Goal: Transaction & Acquisition: Purchase product/service

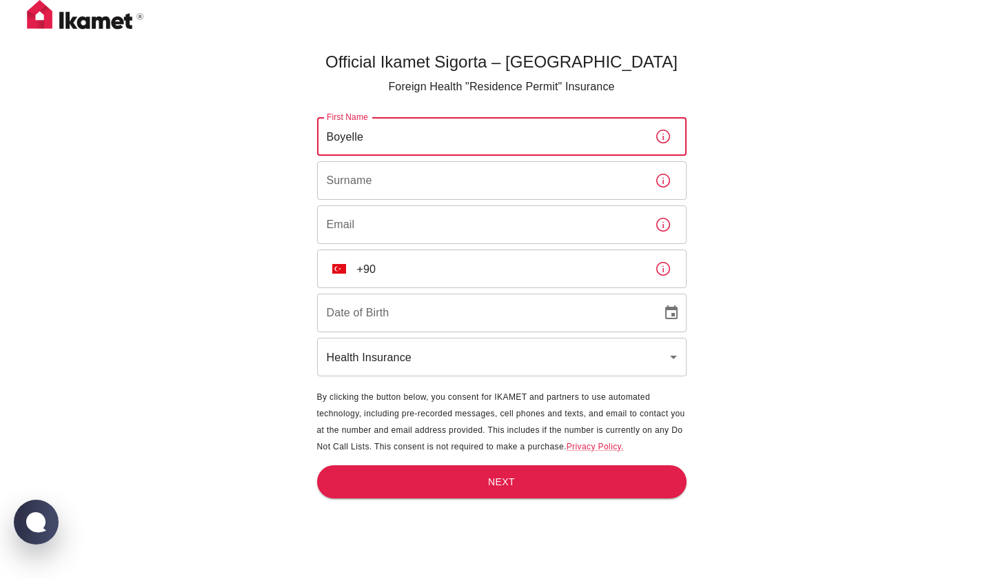
type input "Boyelle"
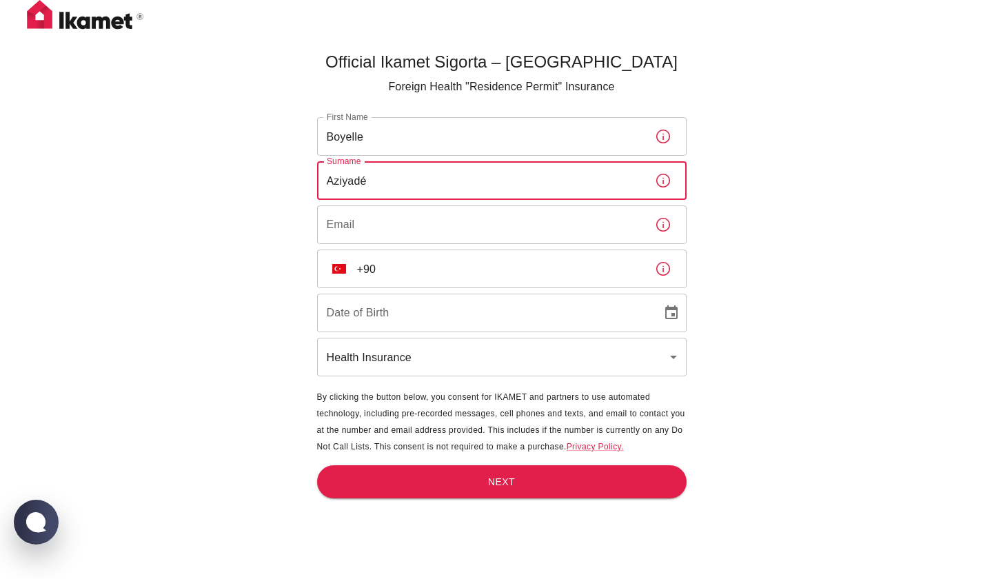
type input "Aziyadé"
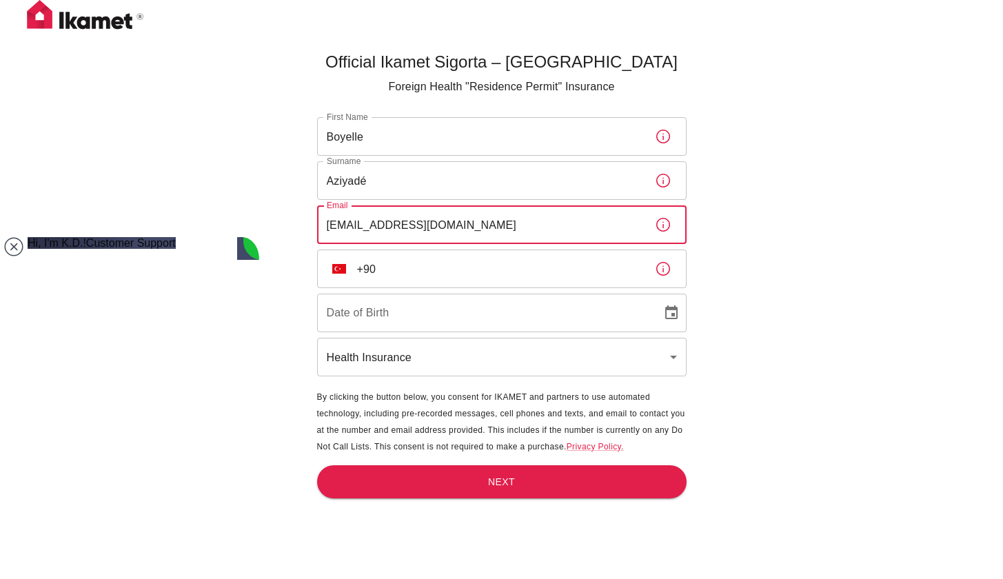
type input "[EMAIL_ADDRESS][DOMAIN_NAME]"
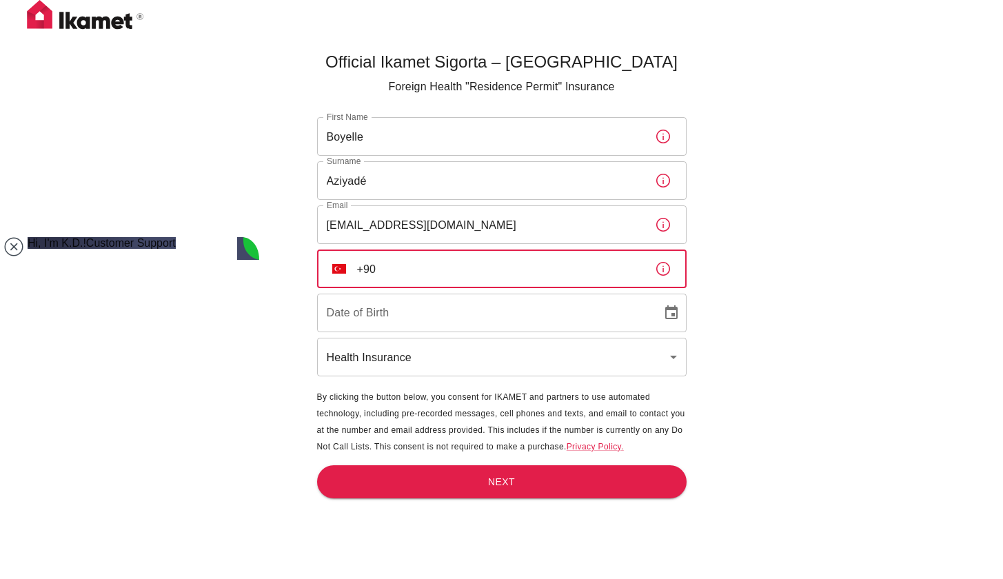
click at [636, 268] on input "+90" at bounding box center [500, 268] width 287 height 39
click at [338, 283] on div "​ TR +90 ​" at bounding box center [501, 268] width 369 height 39
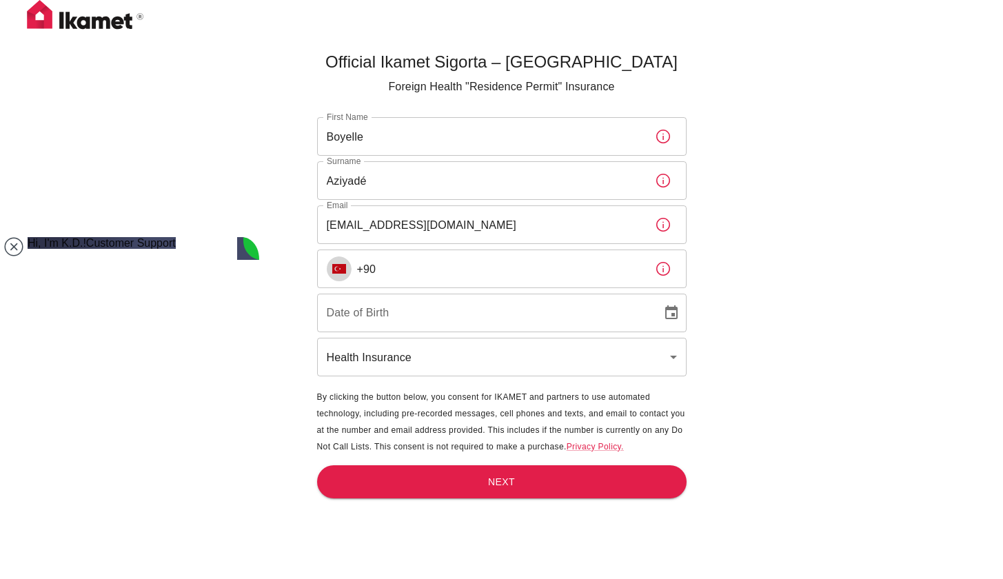
click at [338, 274] on button "TR" at bounding box center [339, 268] width 25 height 25
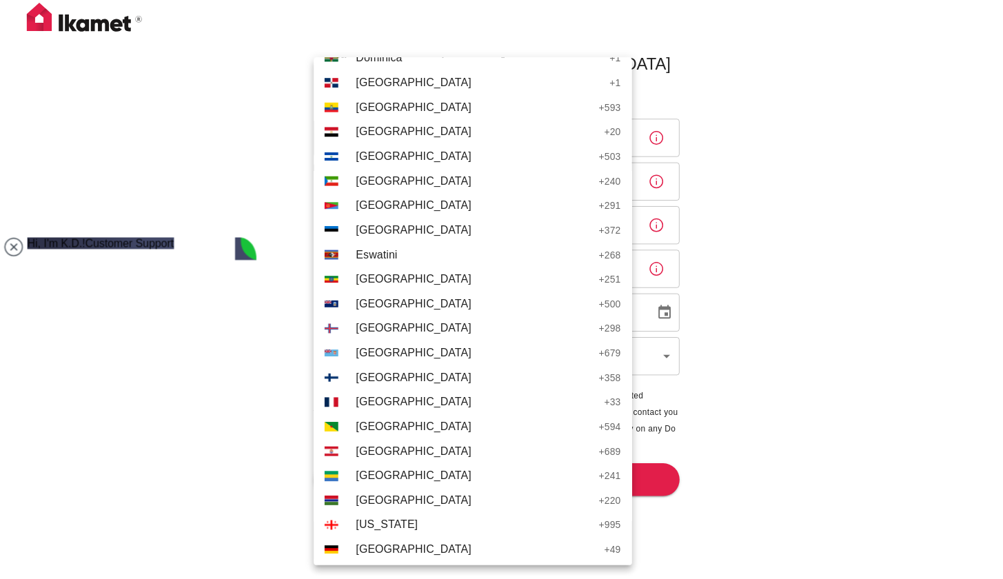
scroll to position [1661, 0]
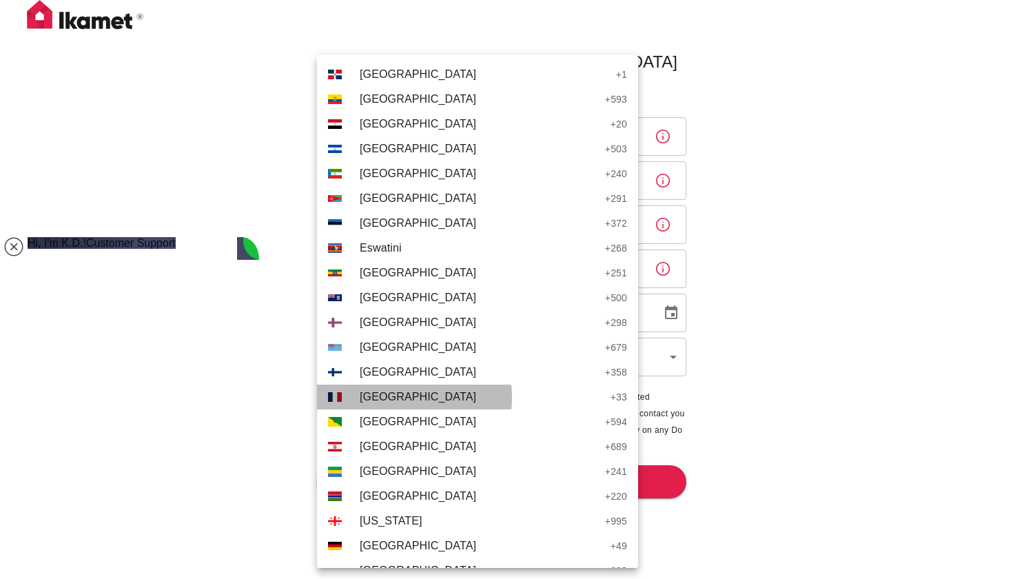
click at [382, 398] on span "[GEOGRAPHIC_DATA]" at bounding box center [482, 397] width 244 height 17
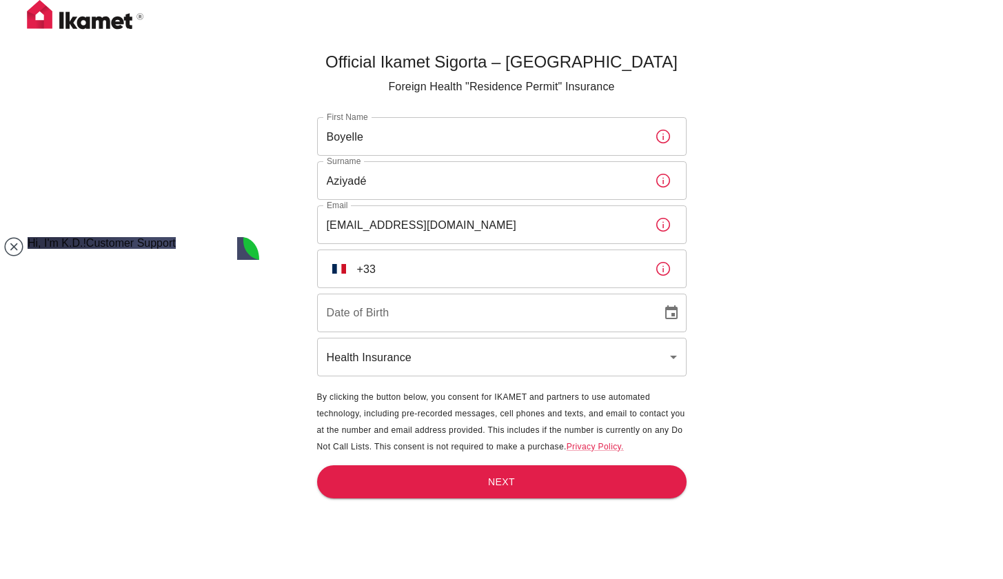
click at [442, 278] on input "+33" at bounding box center [500, 268] width 287 height 39
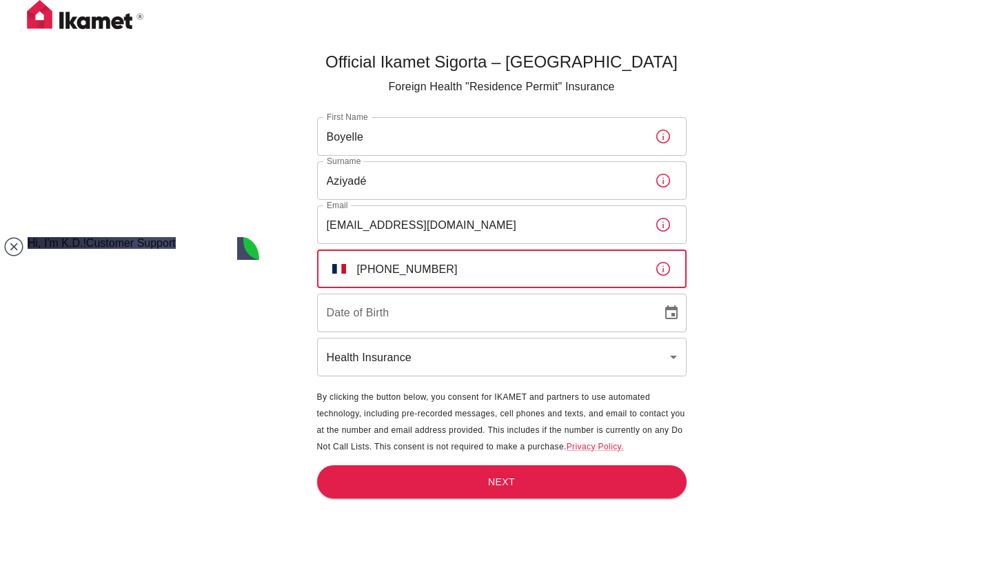
type input "[PHONE_NUMBER]"
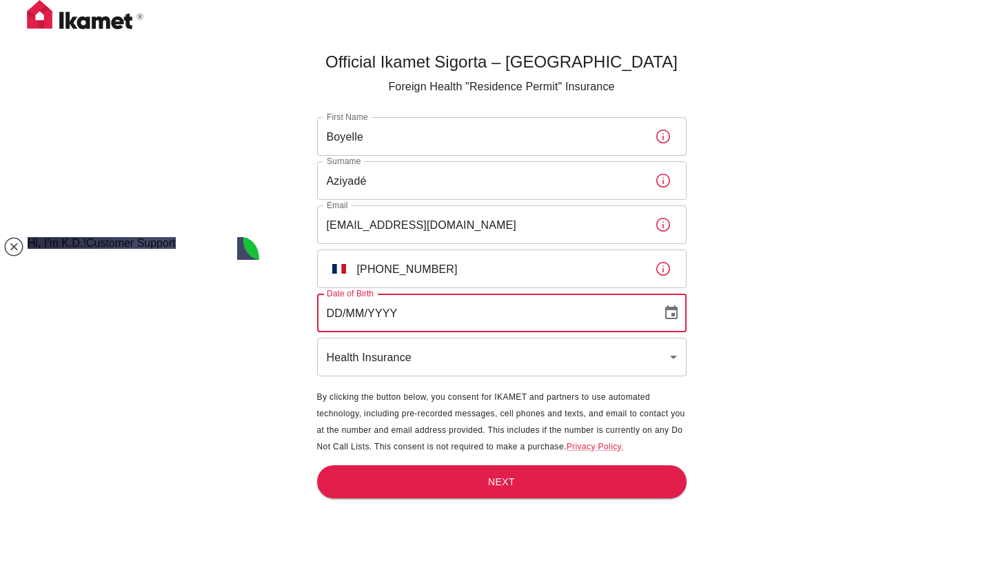
drag, startPoint x: 407, startPoint y: 302, endPoint x: 283, endPoint y: 302, distance: 124.0
click at [283, 302] on div "Official Ikamet Sigorta – [DEMOGRAPHIC_DATA] Foreign Health "Residence Permit" …" at bounding box center [501, 312] width 1003 height 624
drag, startPoint x: 340, startPoint y: 307, endPoint x: 314, endPoint y: 307, distance: 26.9
click at [314, 307] on main "Official Ikamet Sigorta – [DEMOGRAPHIC_DATA] Foreign Health "Residence Permit" …" at bounding box center [501, 334] width 380 height 579
type input "[DATE]"
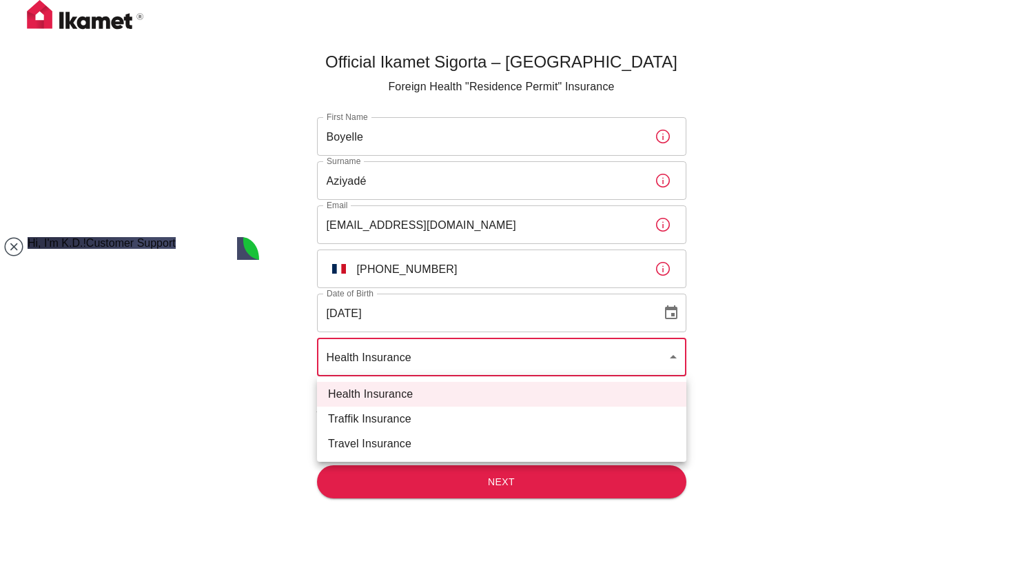
click at [391, 356] on body "Official Ikamet Sigorta – [DEMOGRAPHIC_DATA] Foreign Health "Residence Permit" …" at bounding box center [506, 312] width 1013 height 624
click at [621, 475] on div at bounding box center [506, 289] width 1013 height 579
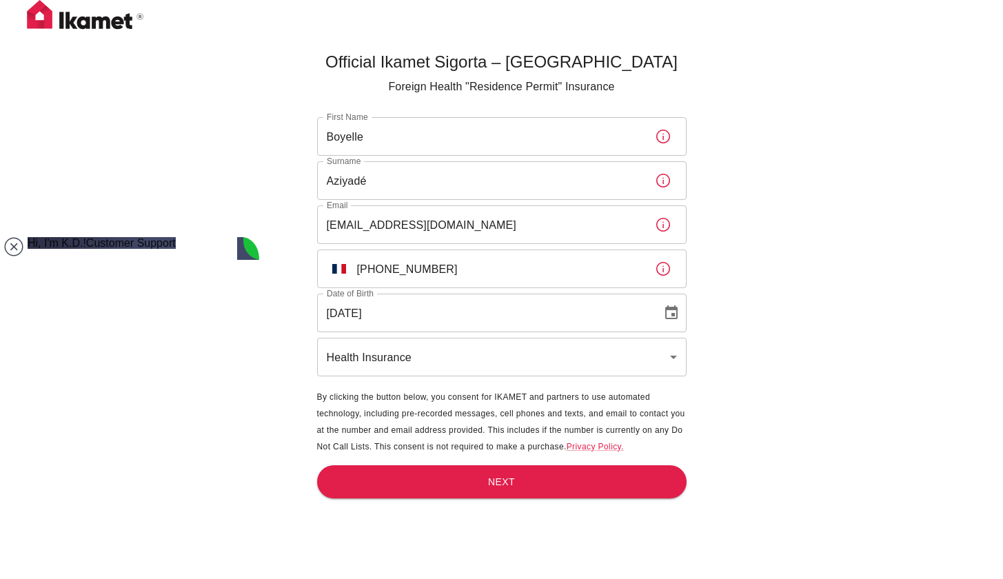
click at [609, 503] on main "Official Ikamet Sigorta – [DEMOGRAPHIC_DATA] Foreign Health "Residence Permit" …" at bounding box center [501, 334] width 380 height 579
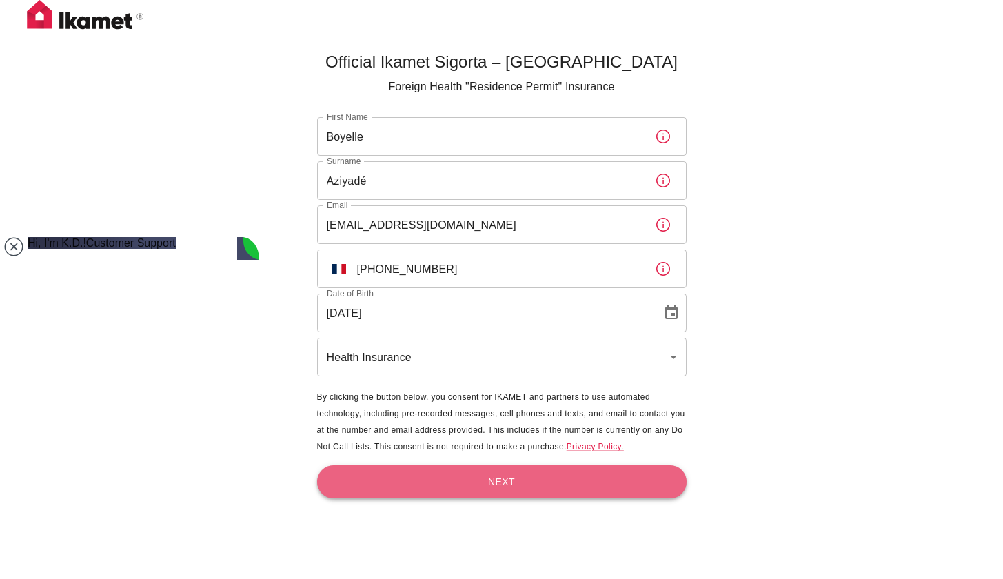
click at [563, 486] on button "Next" at bounding box center [501, 482] width 369 height 34
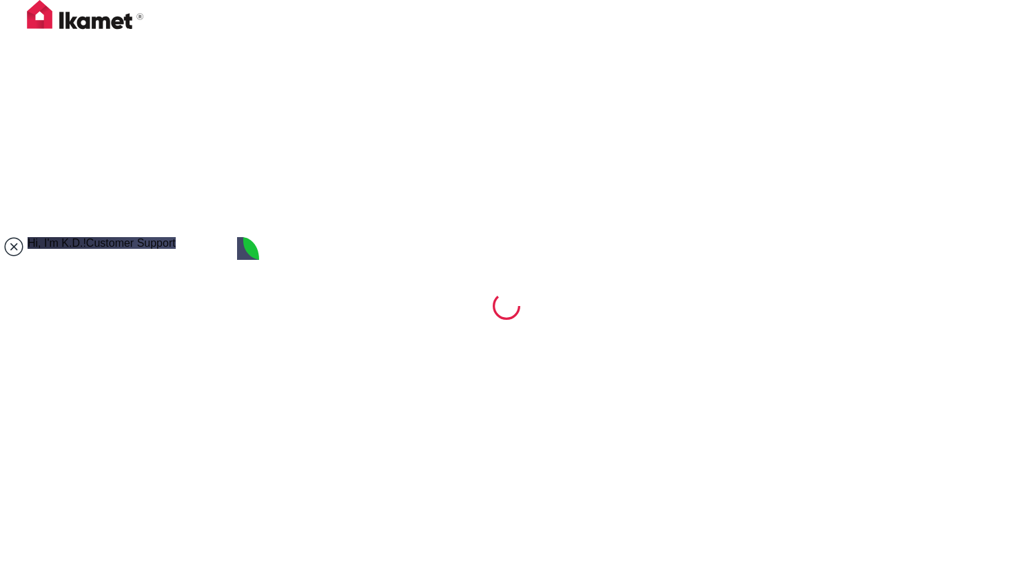
click at [12, 252] on jdiv at bounding box center [13, 246] width 19 height 19
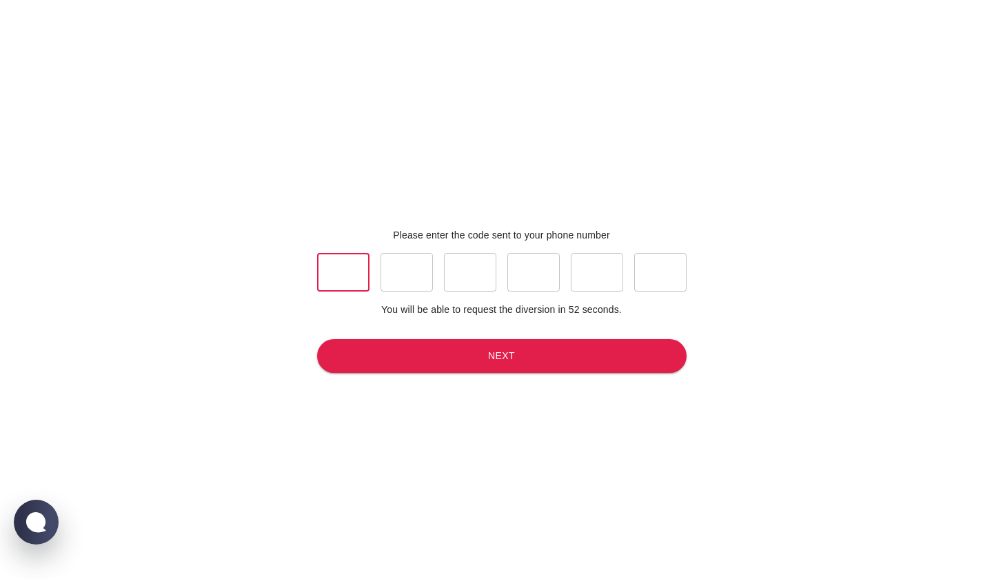
click at [350, 276] on input "text" at bounding box center [343, 272] width 52 height 39
type input "0"
type input "3"
type input "1"
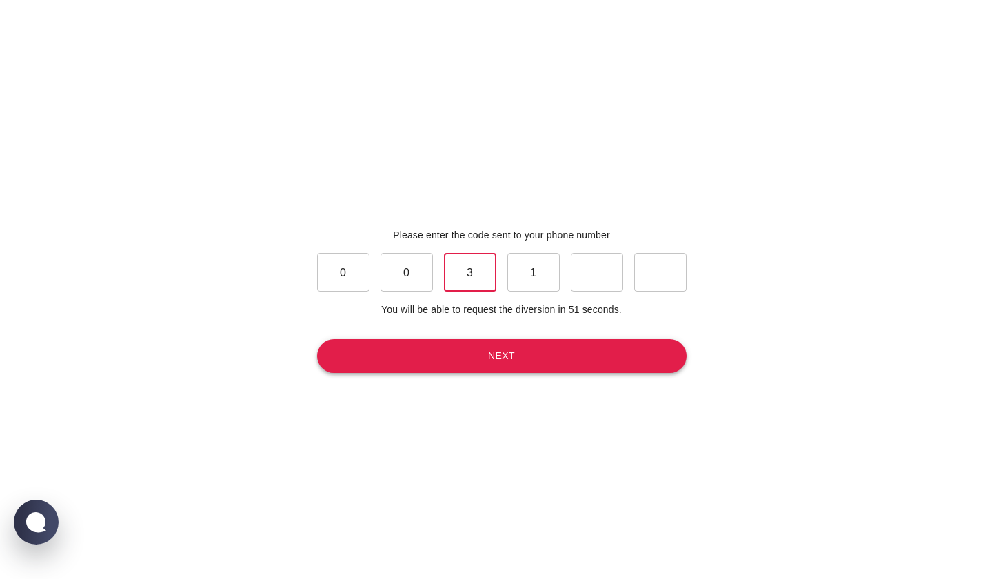
type input "6"
type input "7"
type input "0"
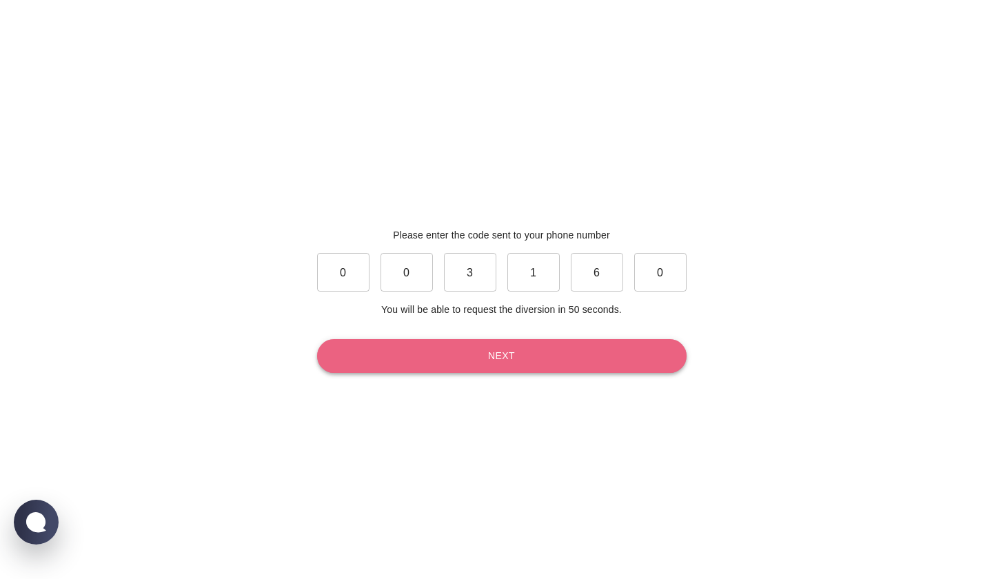
click at [524, 340] on button "Next" at bounding box center [501, 356] width 369 height 34
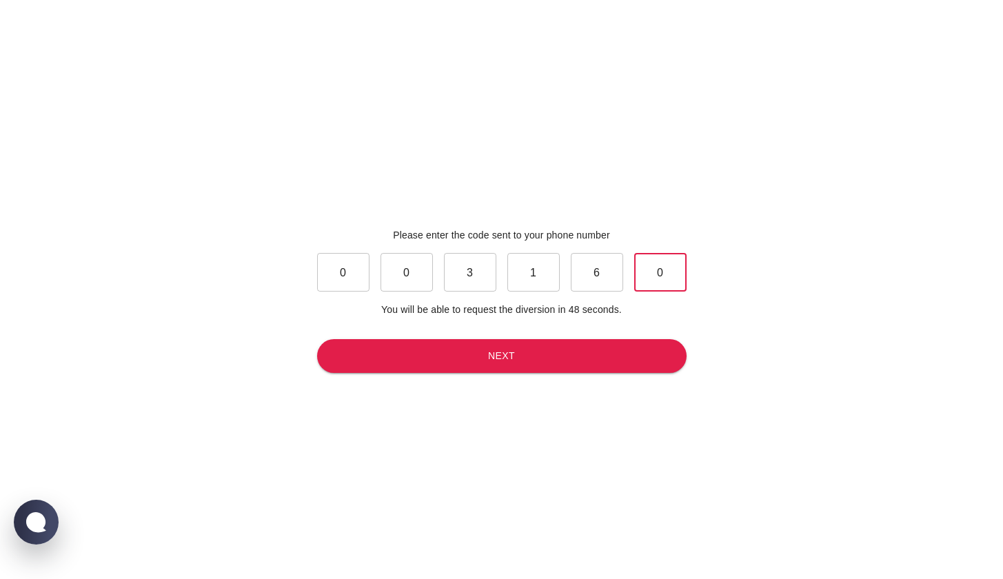
click at [661, 269] on input "0" at bounding box center [660, 272] width 52 height 39
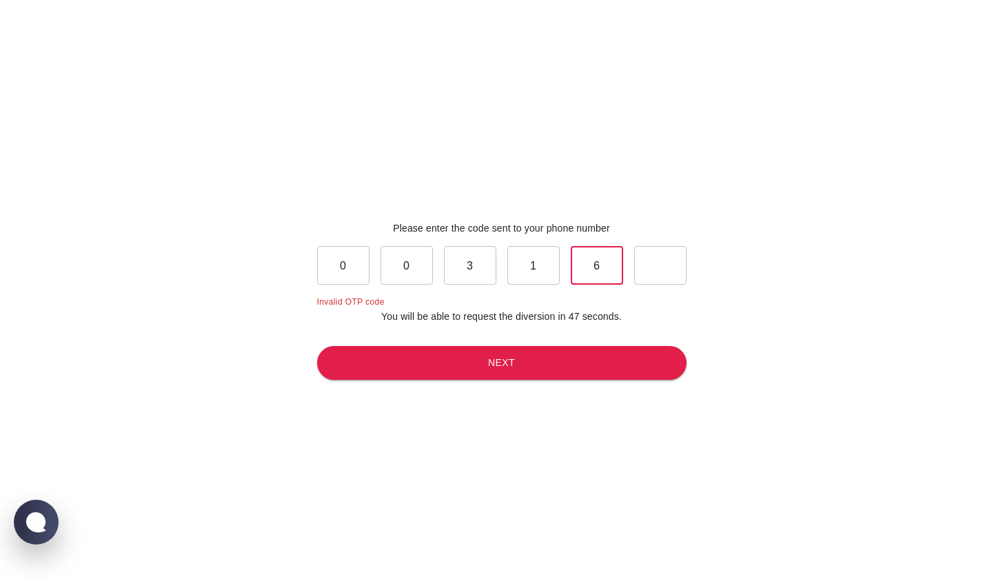
type input "7"
type input "0"
type input "3"
type input "1"
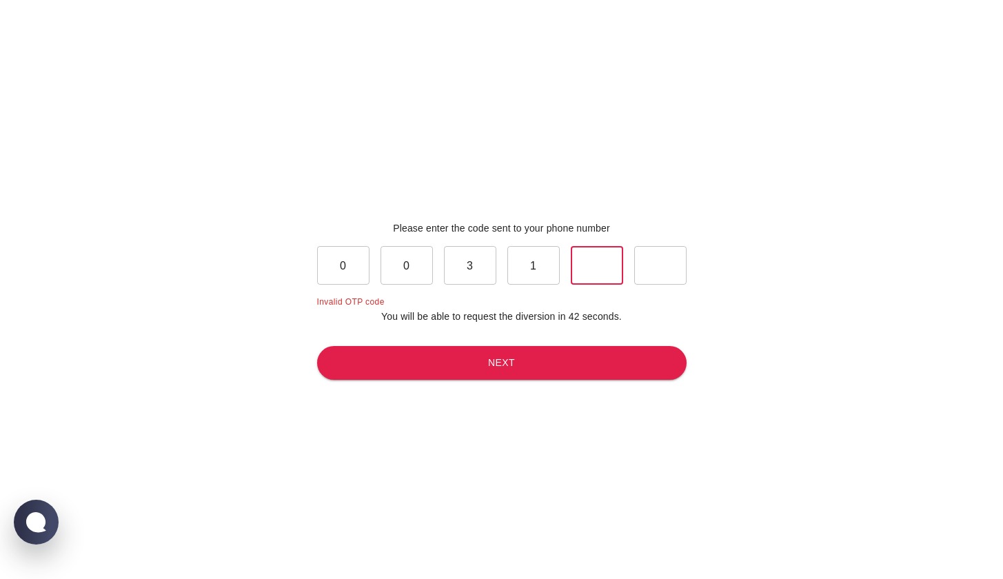
type input "6"
type input "7"
type input "0"
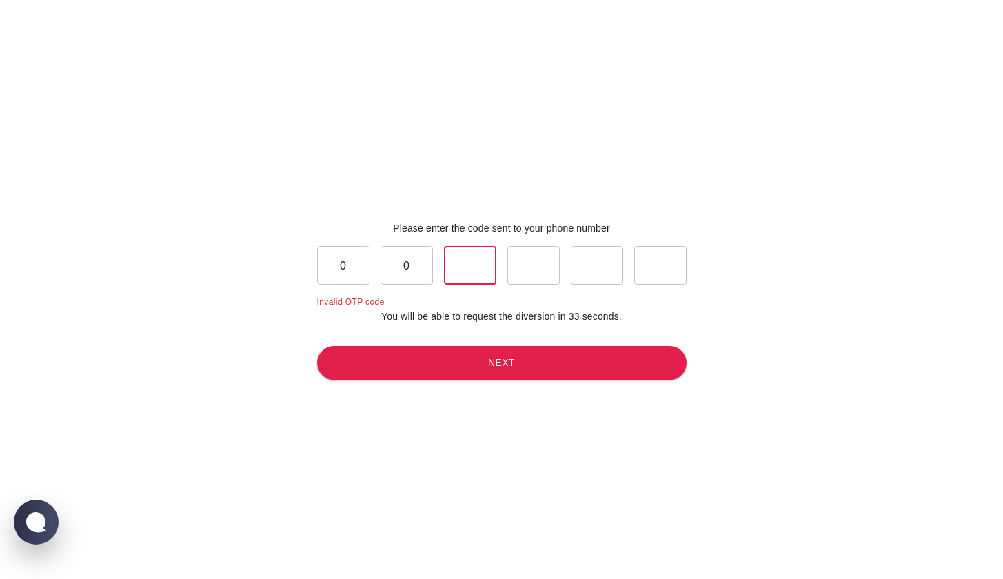
type input "3"
type input "1"
type input "6"
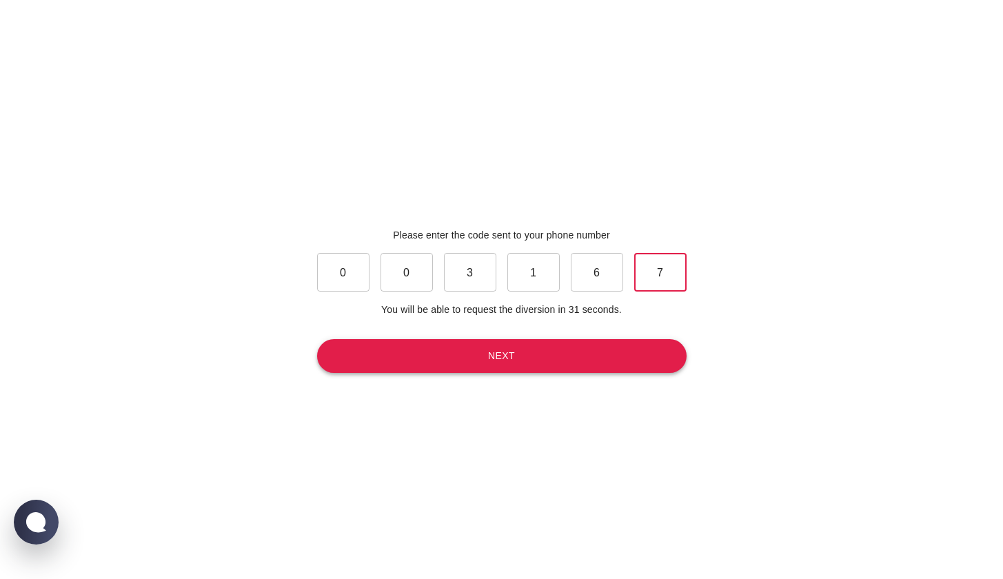
type input "7"
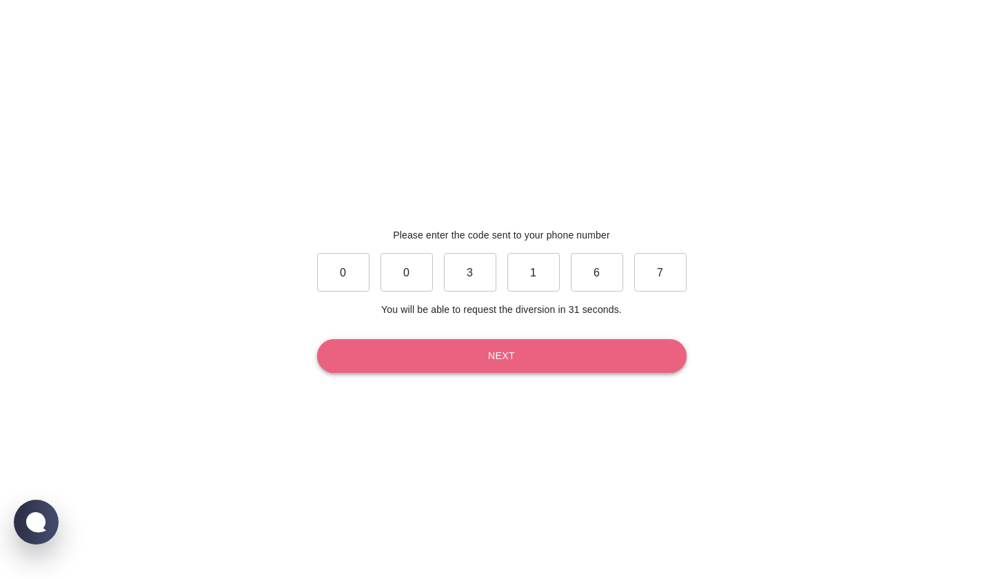
click at [612, 353] on button "Next" at bounding box center [501, 356] width 369 height 34
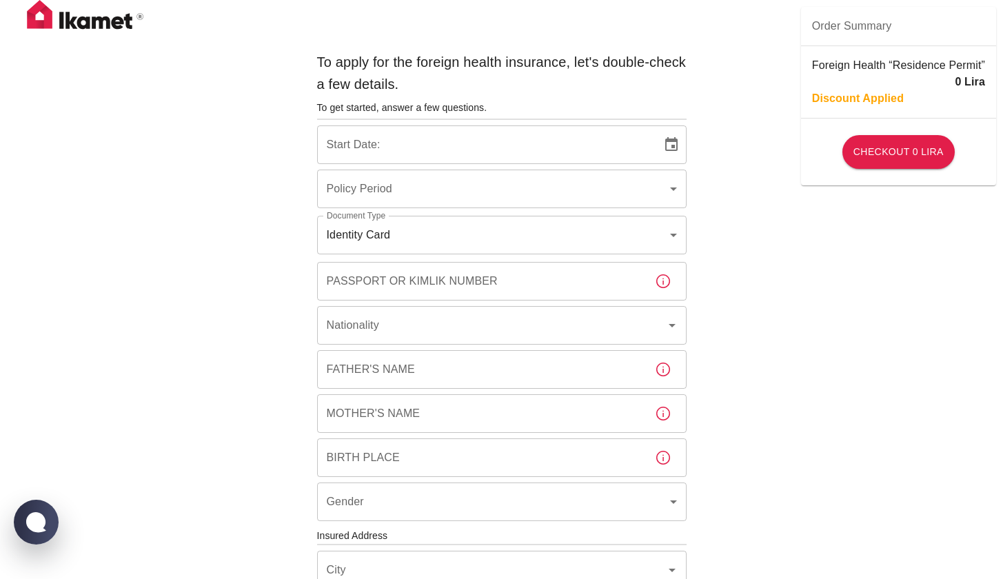
type input "b7343ef8-d55e-4554-96a8-76e30347e985"
type input "[DATE]"
click at [570, 289] on input "Passport or Kimlik Number" at bounding box center [480, 281] width 327 height 39
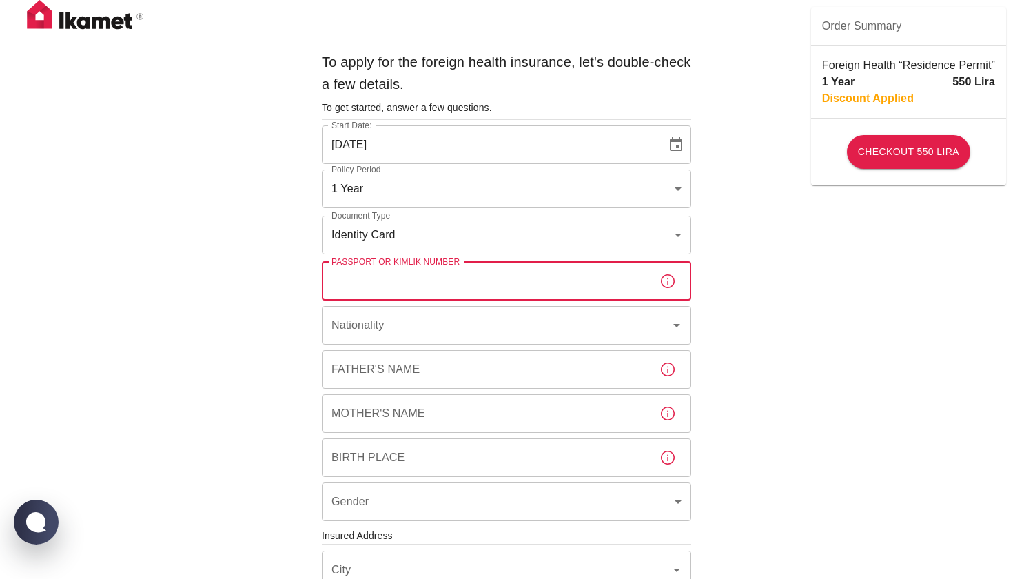
click at [510, 188] on body "To apply for the foreign health insurance, let's double-check a few details. To…" at bounding box center [506, 534] width 1013 height 1068
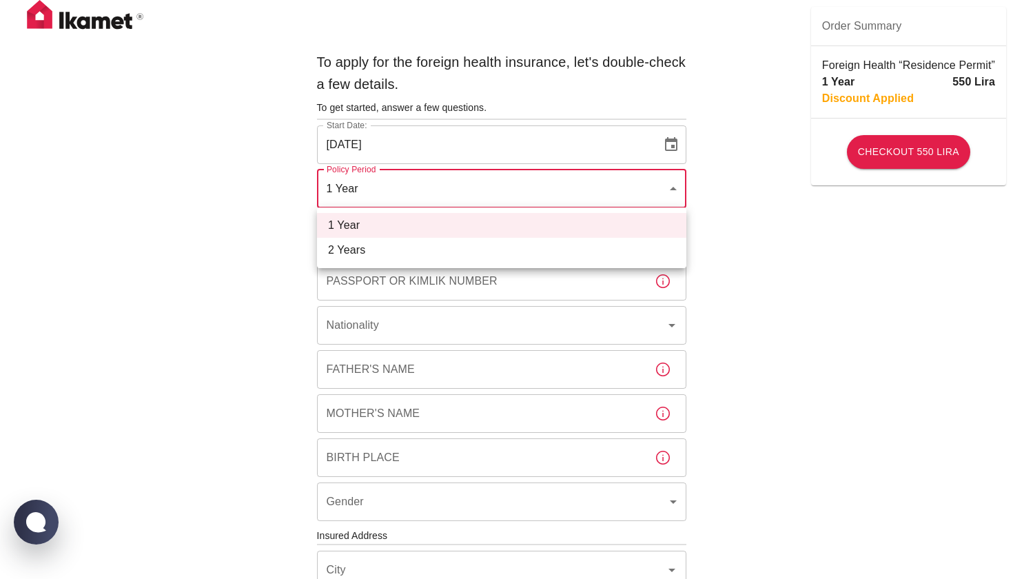
click at [868, 379] on div at bounding box center [506, 289] width 1013 height 579
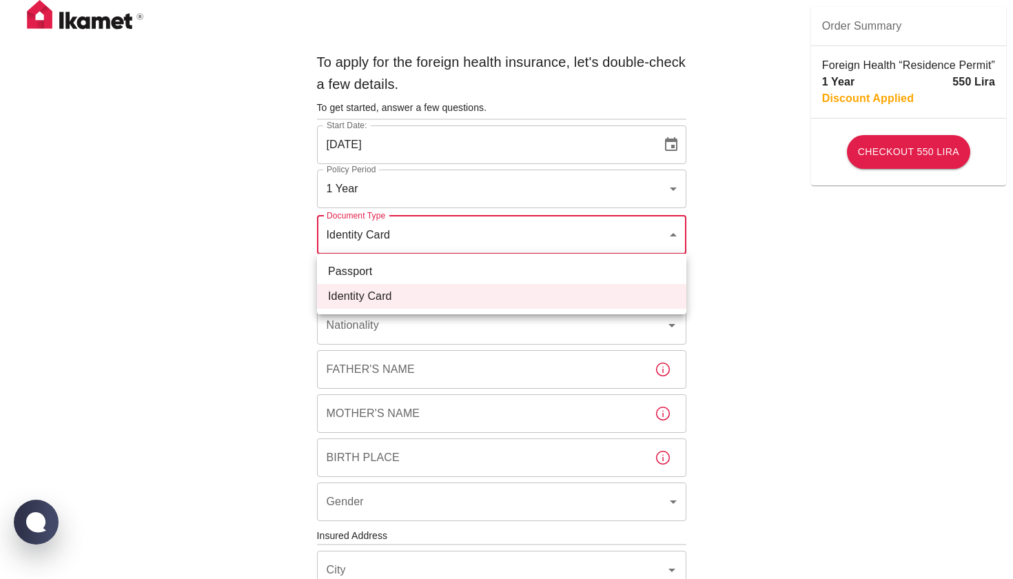
click at [537, 226] on body "To apply for the foreign health insurance, let's double-check a few details. To…" at bounding box center [506, 534] width 1013 height 1068
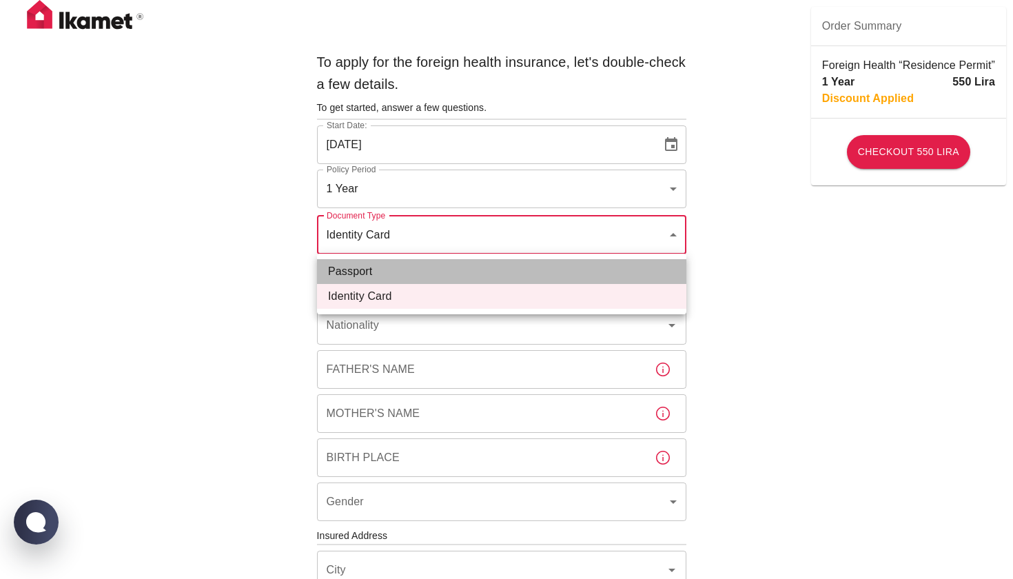
click at [545, 271] on li "Passport" at bounding box center [501, 271] width 369 height 25
type input "passport"
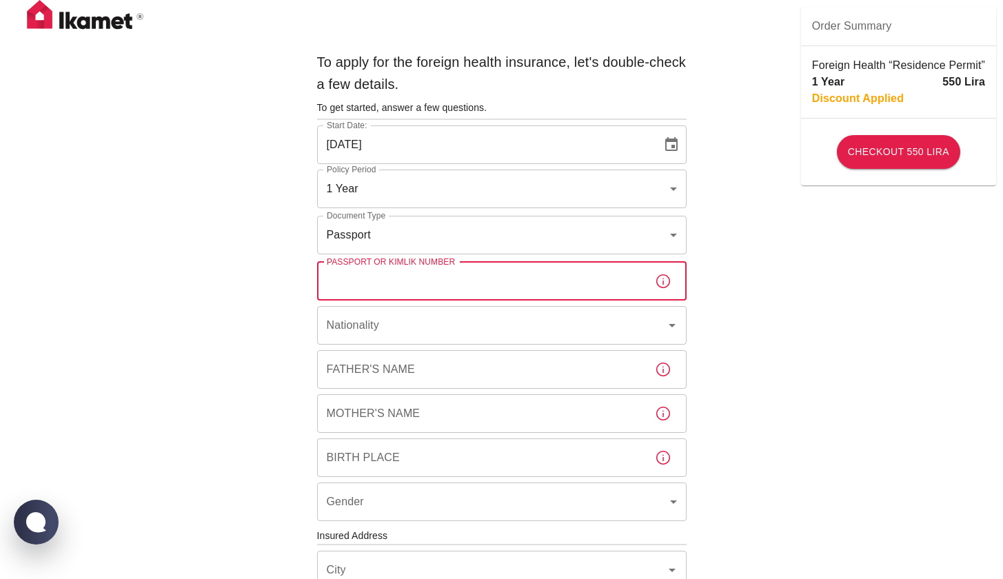
click at [533, 282] on input "Passport or Kimlik Number" at bounding box center [480, 281] width 327 height 39
type input "23AL95212"
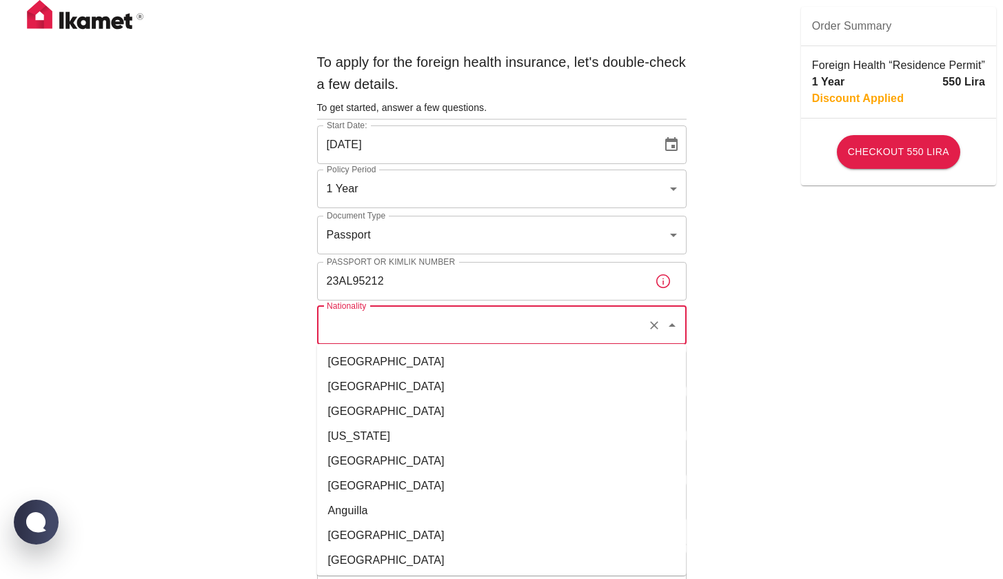
click at [496, 320] on input "Nationality" at bounding box center [482, 325] width 318 height 26
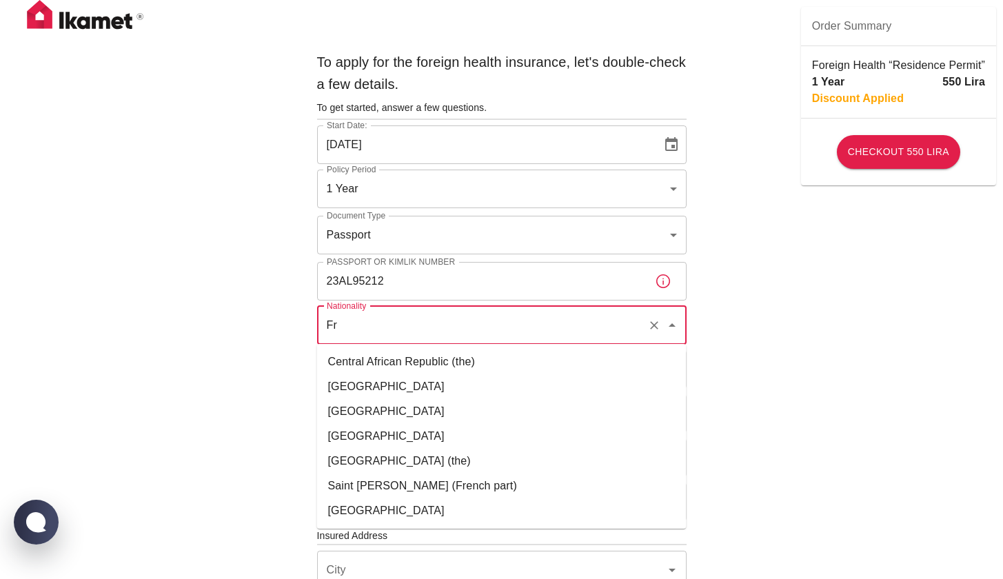
click at [425, 392] on li "[GEOGRAPHIC_DATA]" at bounding box center [501, 386] width 369 height 25
type input "[GEOGRAPHIC_DATA]"
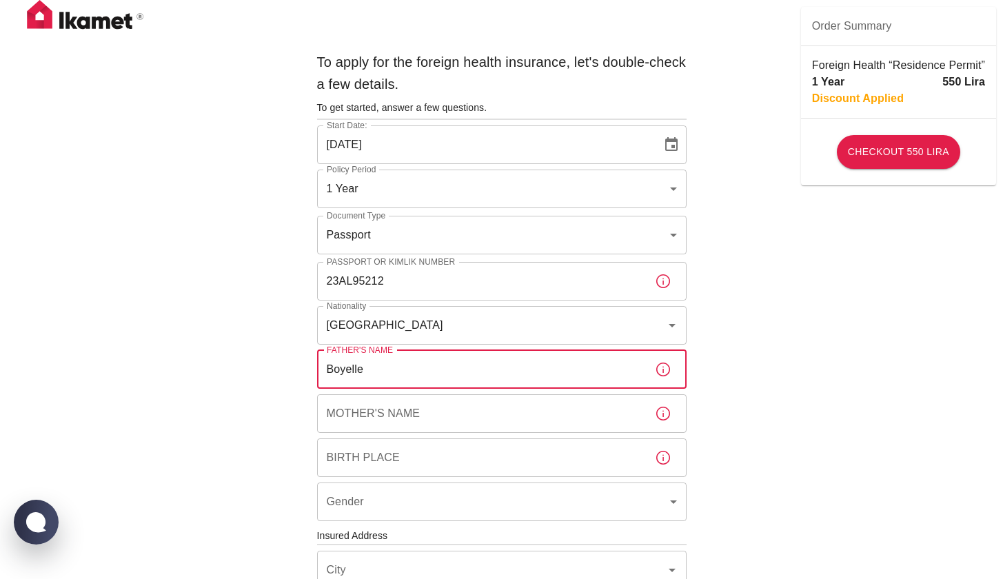
type input "Boyelle"
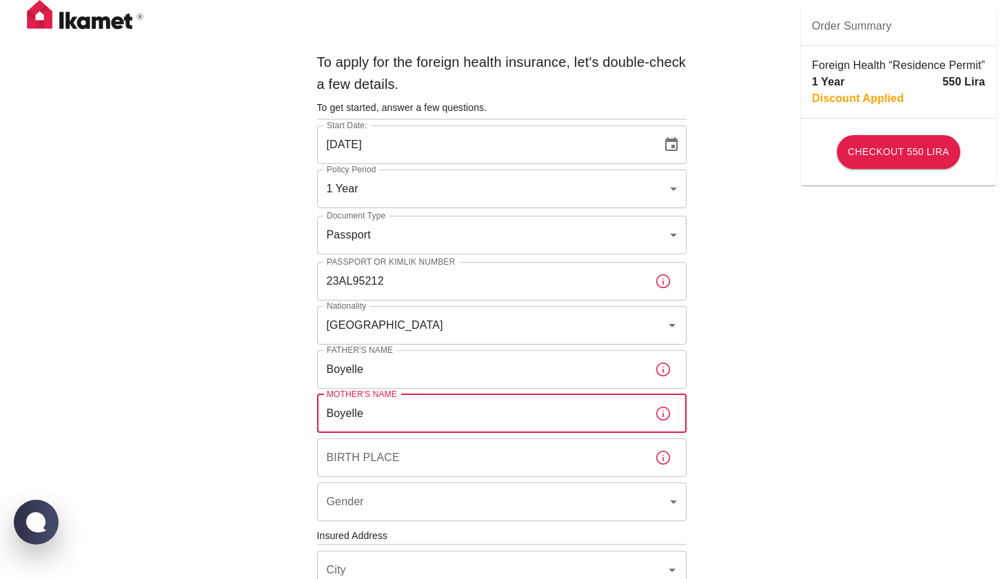
type input "Boyelle"
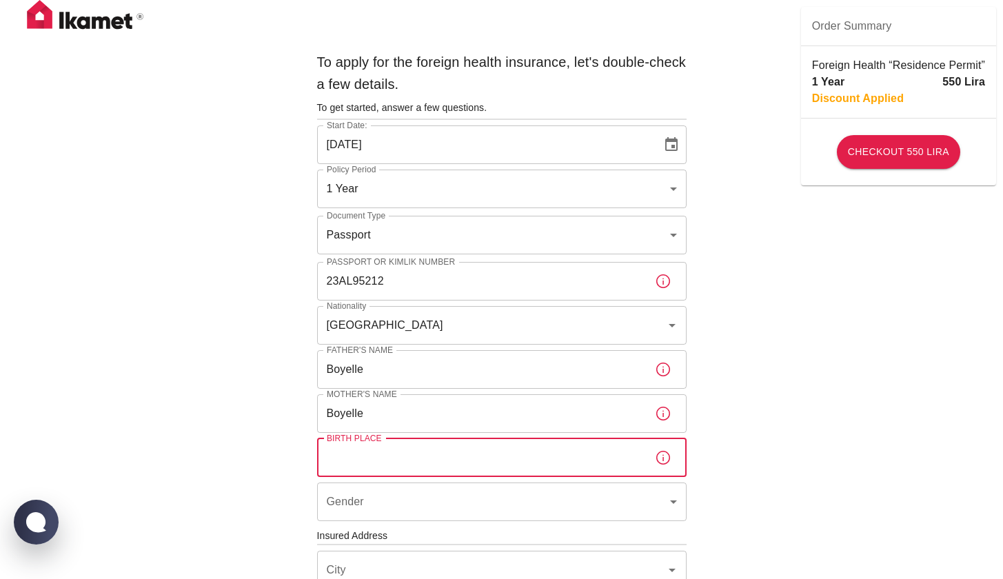
click at [399, 464] on input "Birth Place" at bounding box center [480, 457] width 327 height 39
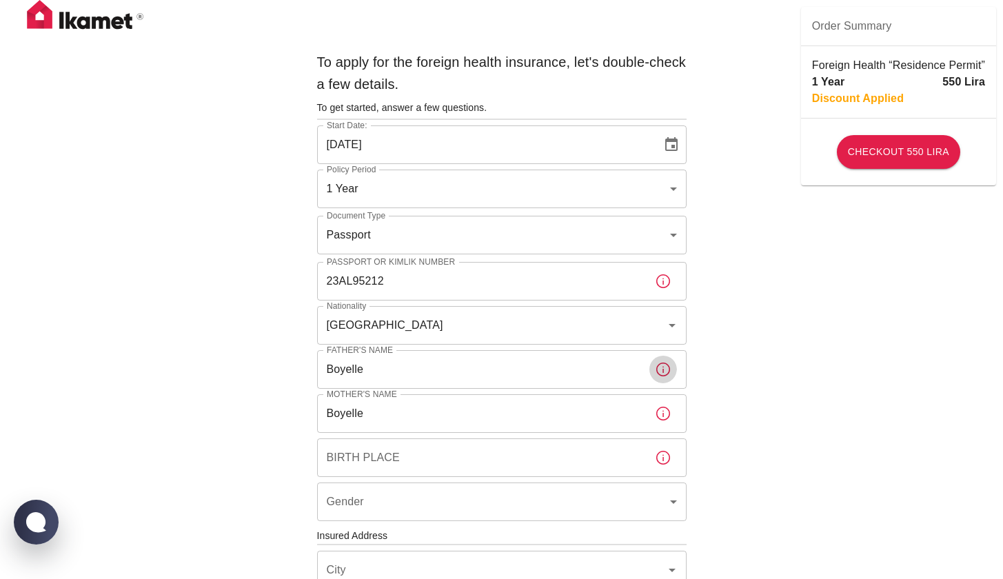
click at [666, 371] on icon "button" at bounding box center [663, 369] width 17 height 17
click at [653, 370] on button "button" at bounding box center [663, 370] width 28 height 28
click at [487, 389] on div "To apply for the foreign health insurance, let's double-check a few details. To…" at bounding box center [501, 512] width 380 height 934
click at [487, 377] on input "Boyelle" at bounding box center [480, 369] width 327 height 39
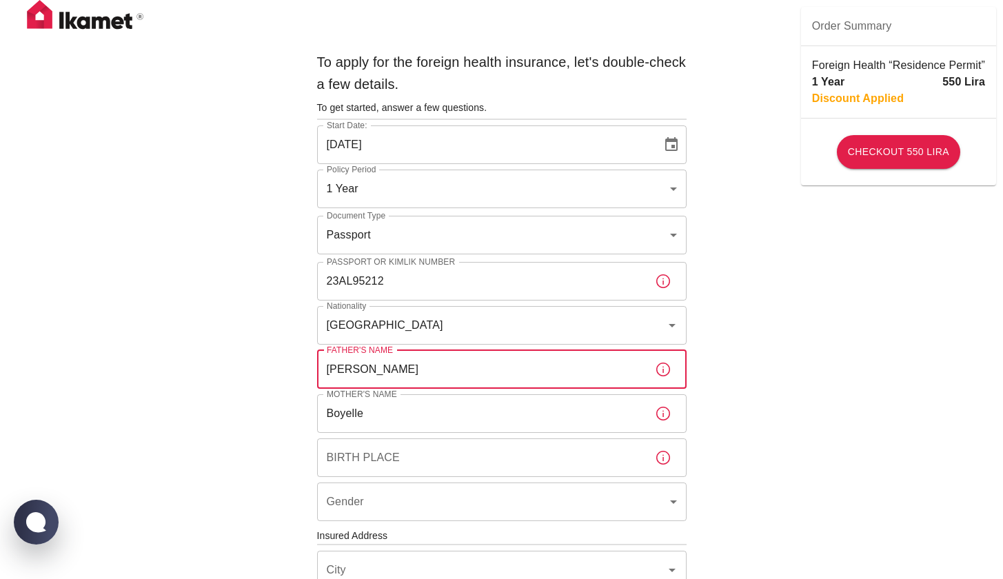
type input "[PERSON_NAME]"
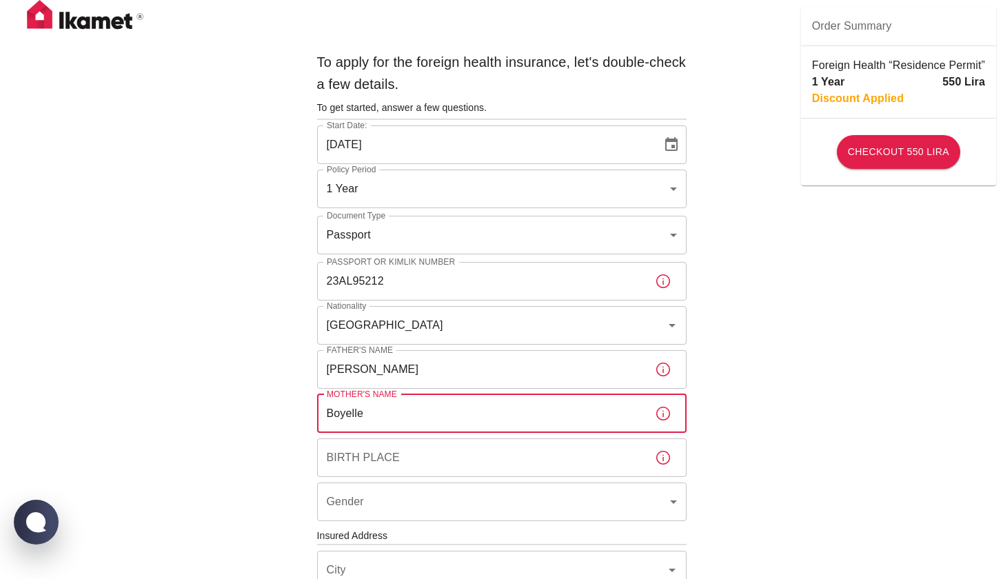
click at [443, 431] on input "Boyelle" at bounding box center [480, 413] width 327 height 39
type input "[PERSON_NAME]"
click at [402, 460] on input "Birth Place" at bounding box center [480, 457] width 327 height 39
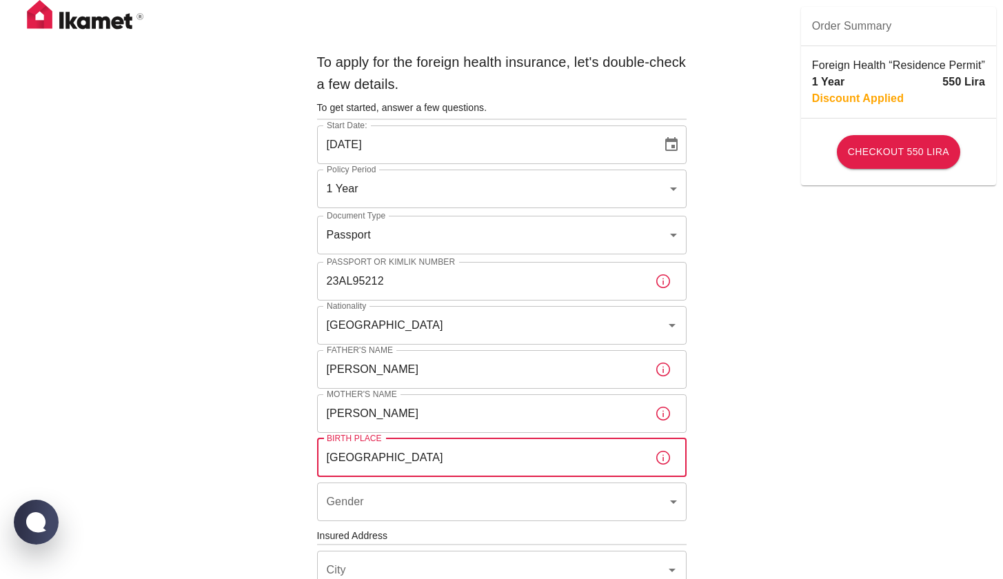
type input "[GEOGRAPHIC_DATA]"
click at [366, 507] on body "To apply for the foreign health insurance, let's double-check a few details. To…" at bounding box center [506, 534] width 1013 height 1068
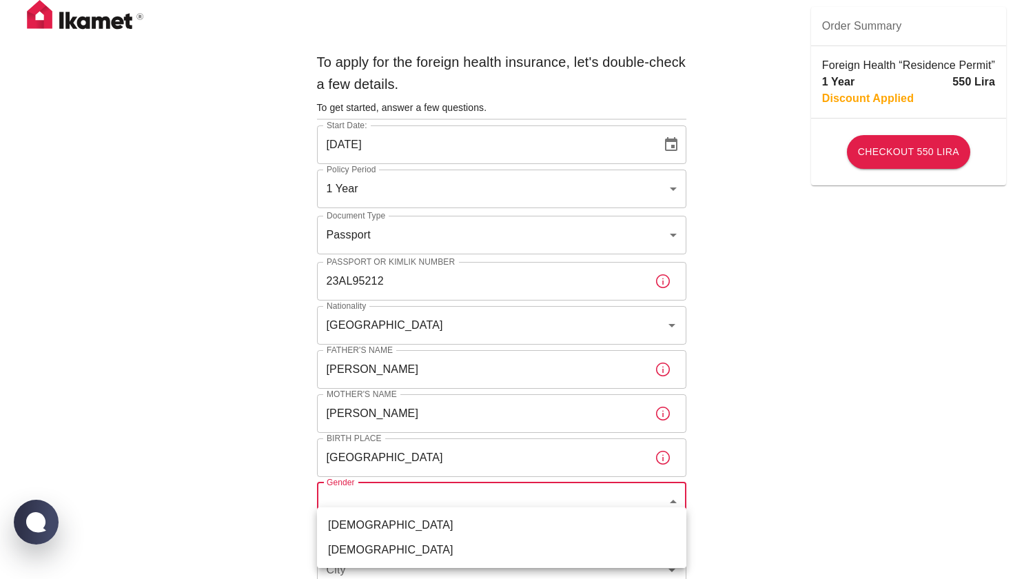
click at [364, 542] on li "[DEMOGRAPHIC_DATA]" at bounding box center [501, 549] width 369 height 25
type input "[DEMOGRAPHIC_DATA]"
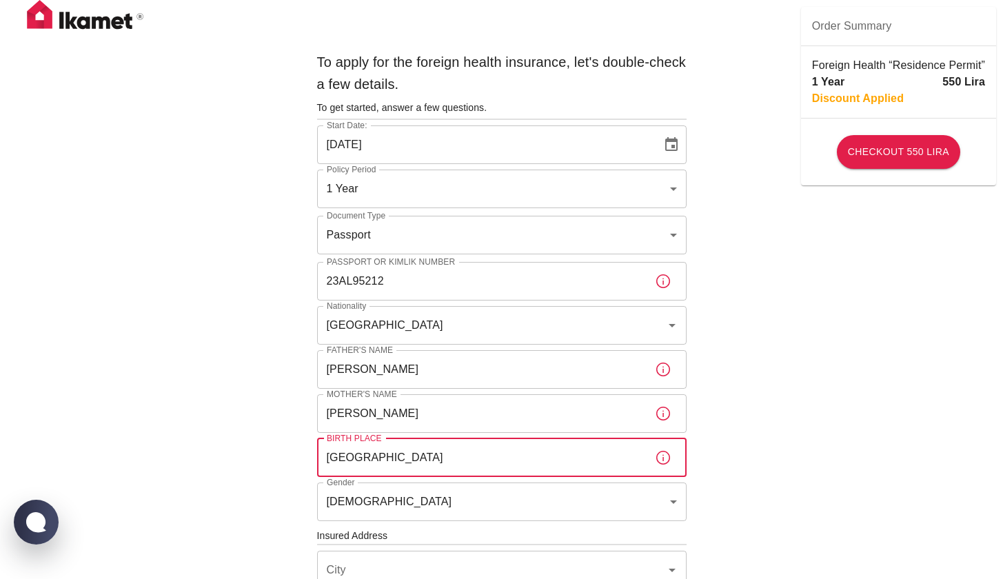
click at [434, 462] on input "[GEOGRAPHIC_DATA]" at bounding box center [480, 457] width 327 height 39
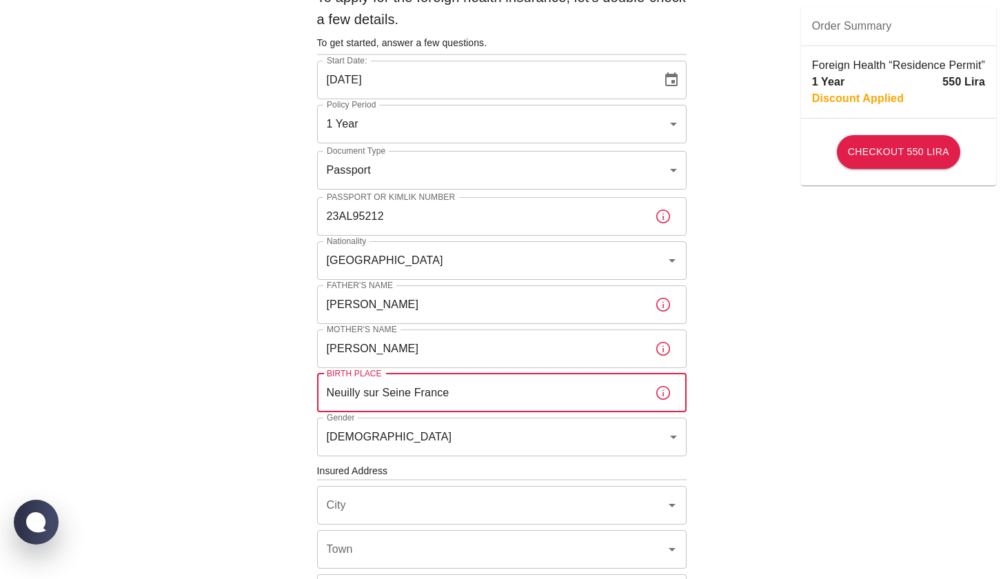
scroll to position [141, 0]
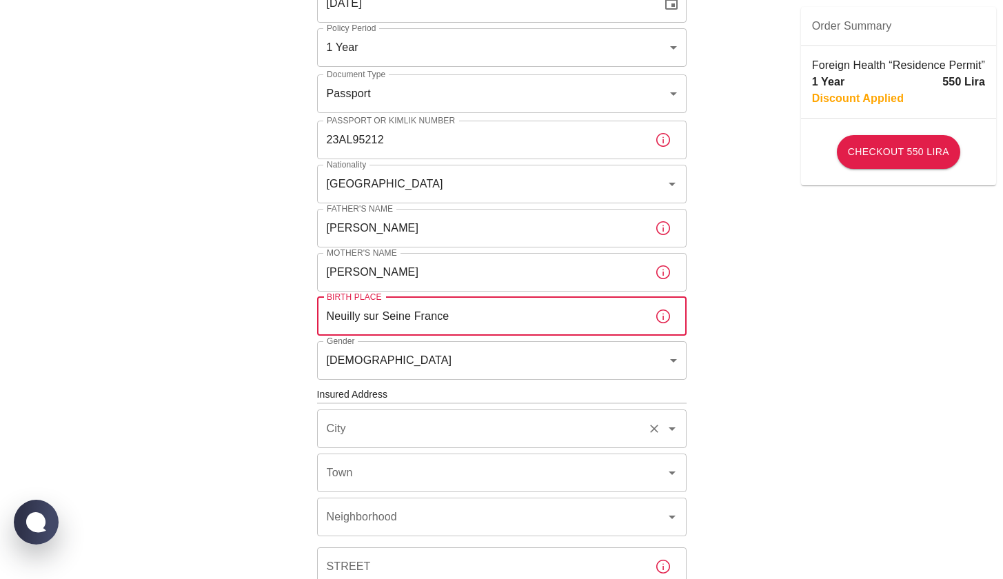
type input "Neuilly sur Seine France"
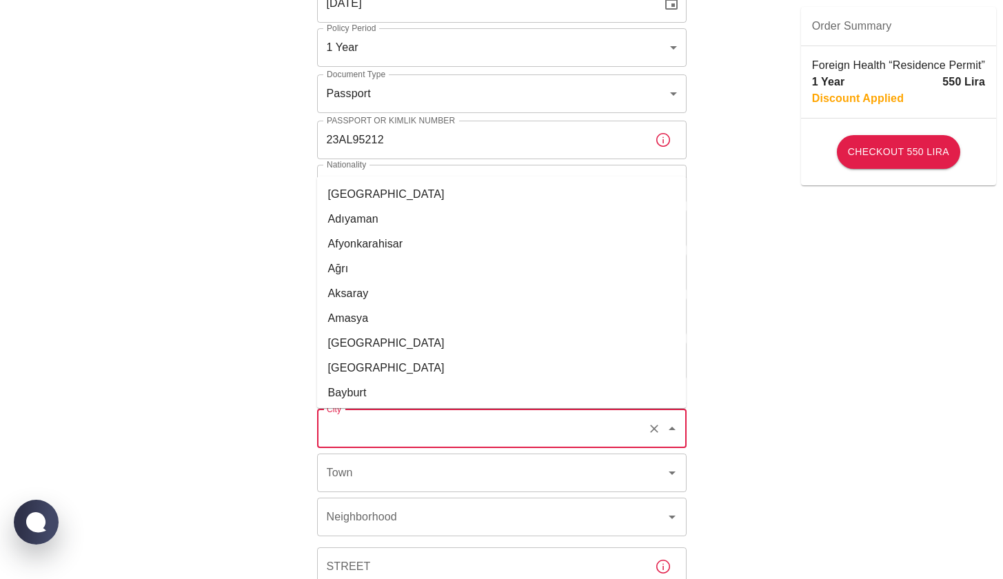
click at [867, 380] on div "To apply for the foreign health insurance, let's double-check a few details. To…" at bounding box center [501, 393] width 1003 height 1068
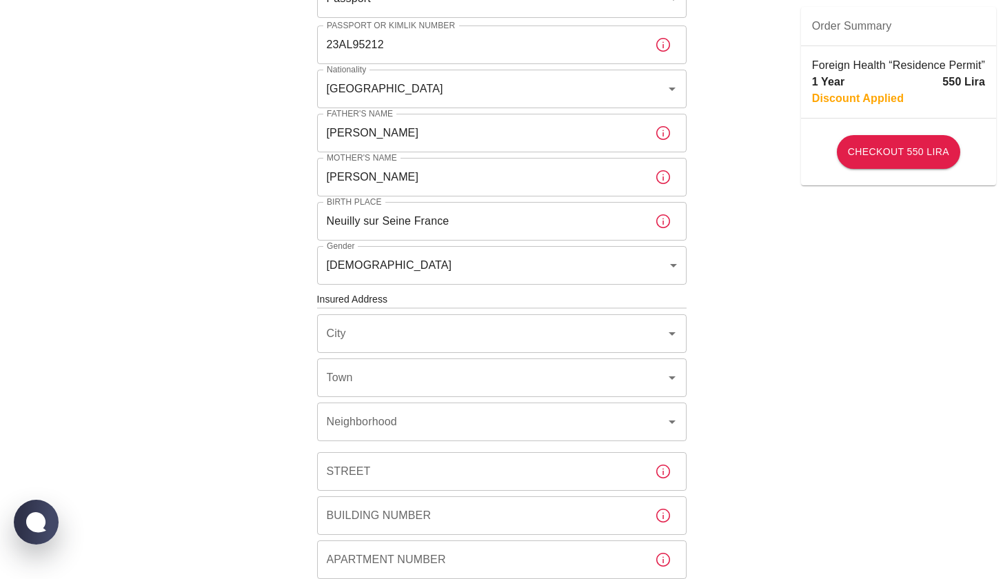
scroll to position [252, 0]
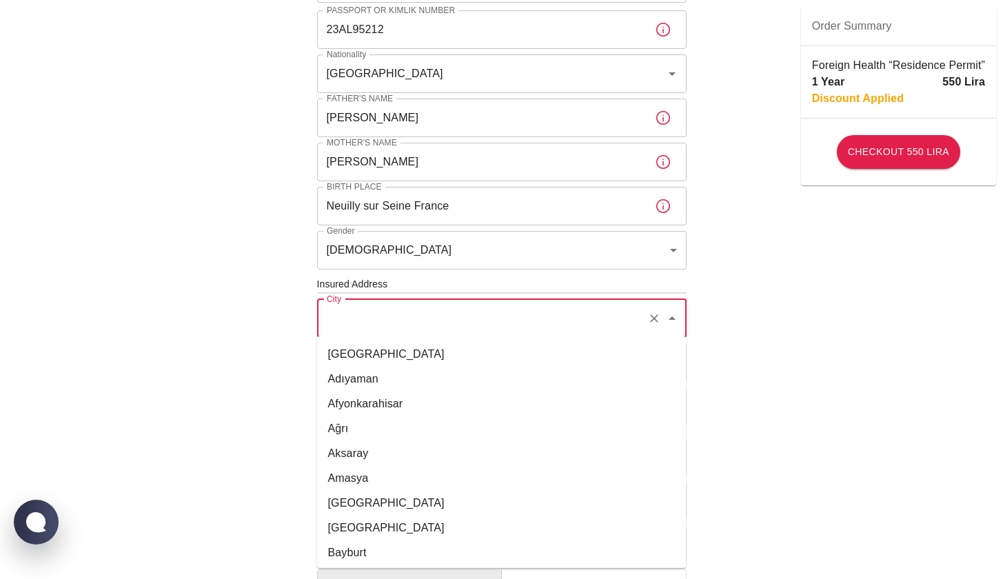
click at [551, 320] on input "City" at bounding box center [482, 318] width 318 height 26
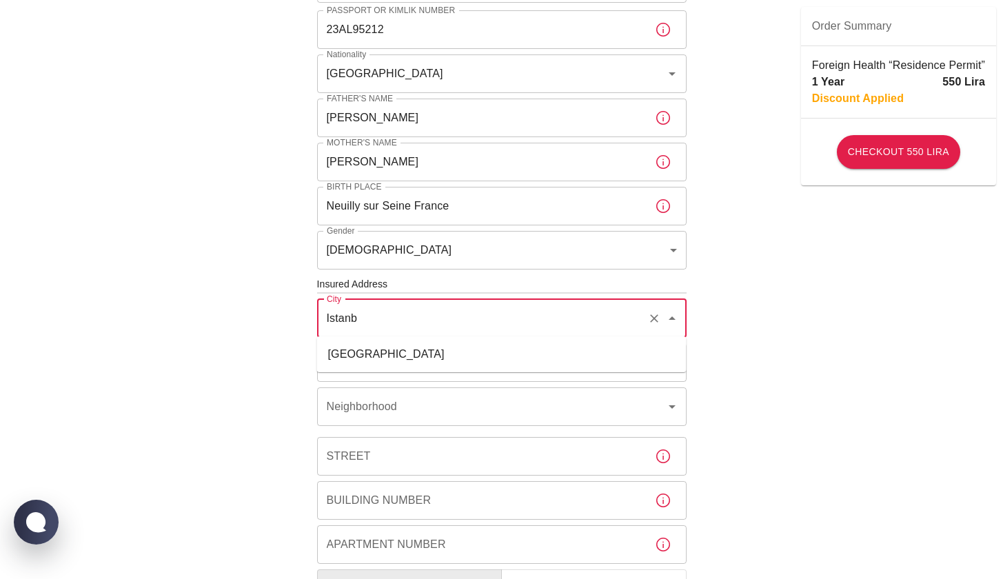
click at [517, 352] on li "[GEOGRAPHIC_DATA]" at bounding box center [501, 354] width 369 height 25
type input "[GEOGRAPHIC_DATA]"
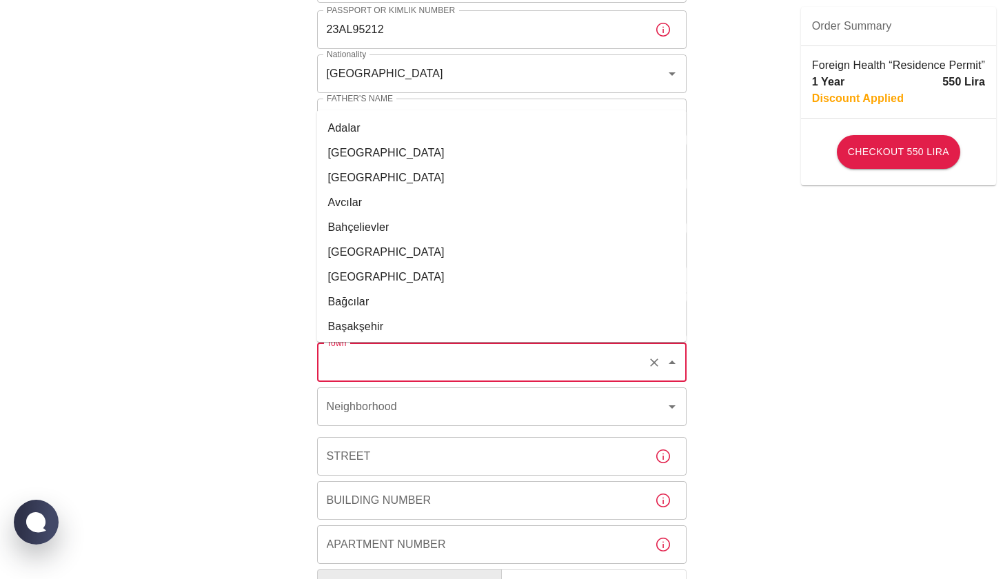
click at [479, 368] on input "Town" at bounding box center [482, 362] width 318 height 26
click at [869, 238] on div "To apply for the foreign health insurance, let's double-check a few details. To…" at bounding box center [501, 282] width 1003 height 1068
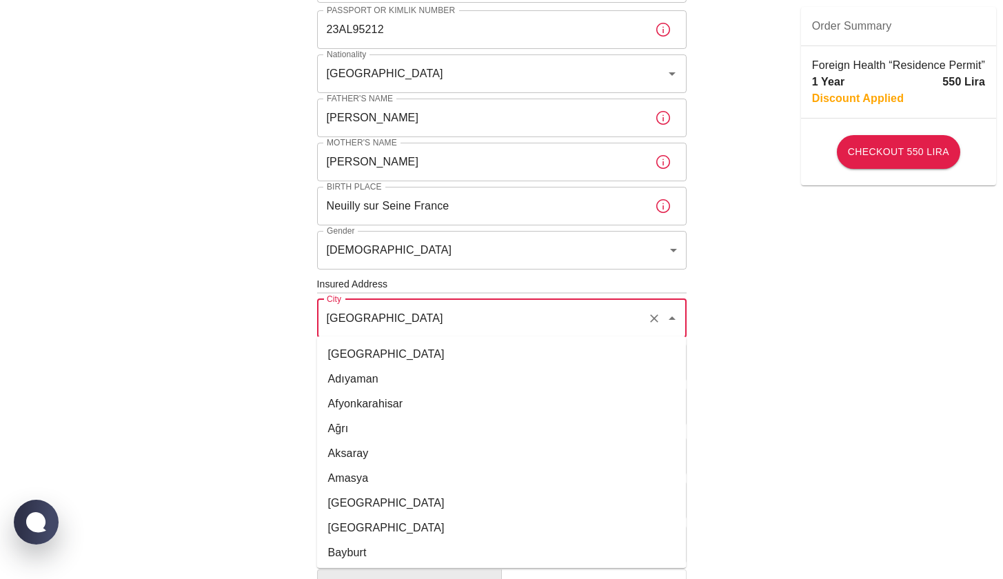
click at [491, 308] on input "[GEOGRAPHIC_DATA]" at bounding box center [482, 318] width 318 height 26
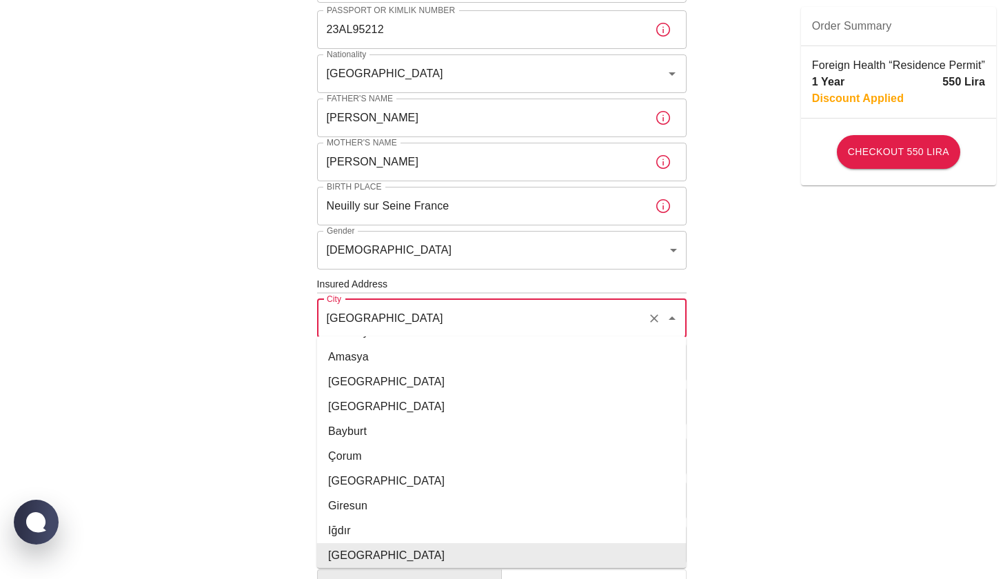
click at [870, 361] on div "To apply for the foreign health insurance, let's double-check a few details. To…" at bounding box center [501, 282] width 1003 height 1068
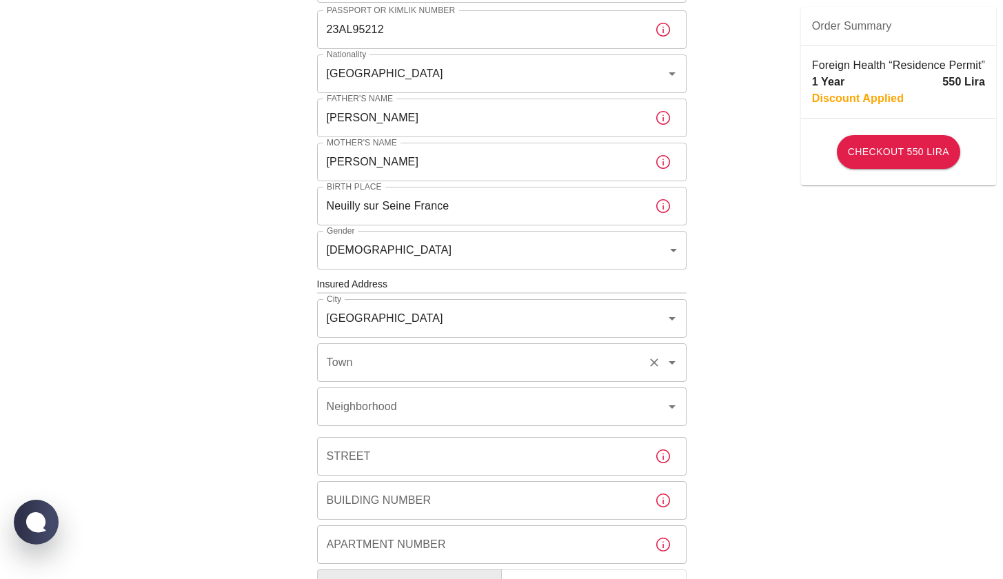
click at [516, 372] on input "Town" at bounding box center [482, 362] width 318 height 26
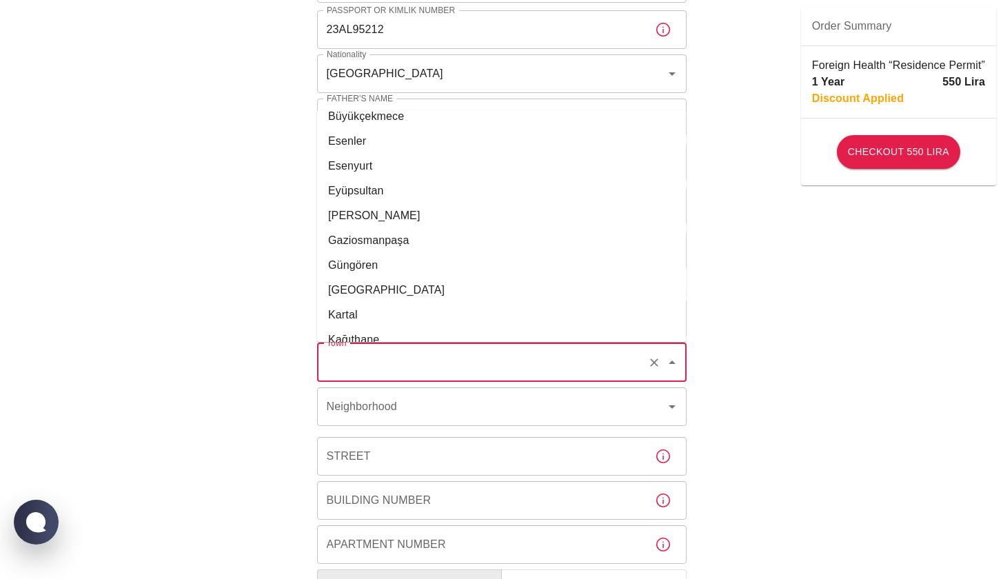
scroll to position [334, 0]
click at [830, 322] on div "To apply for the foreign health insurance, let's double-check a few details. To…" at bounding box center [501, 282] width 1003 height 1068
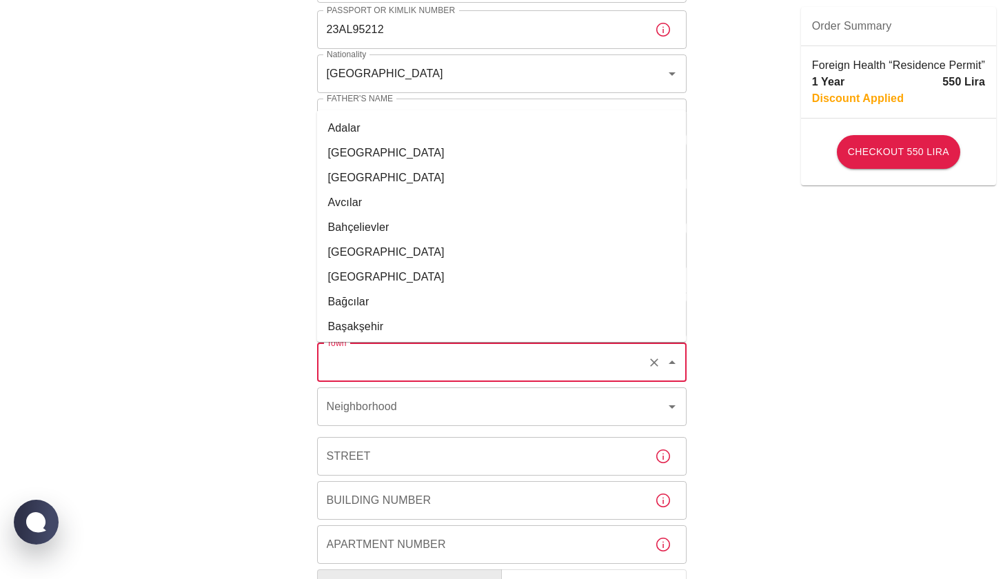
click at [409, 365] on input "Town" at bounding box center [482, 362] width 318 height 26
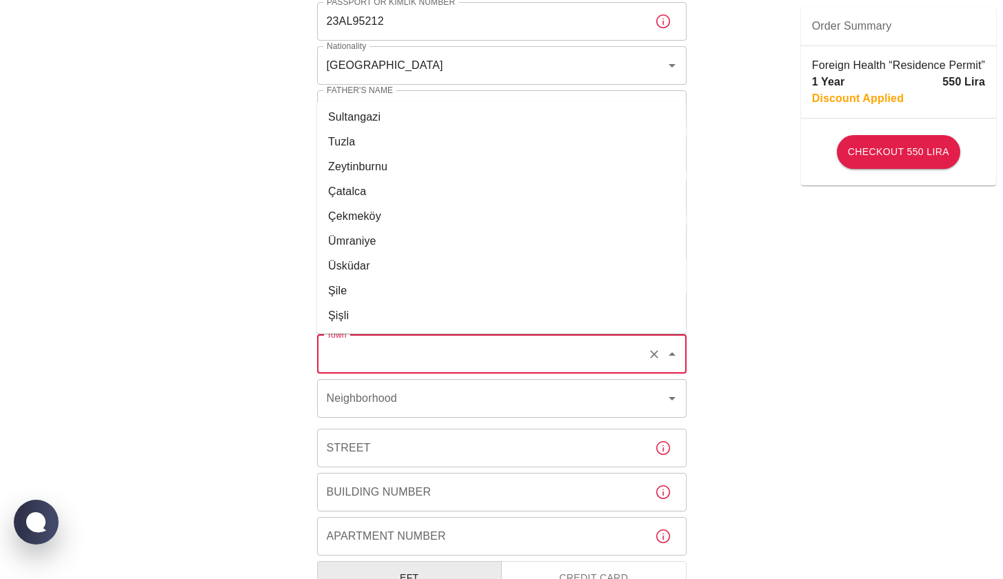
scroll to position [747, 0]
click at [374, 312] on li "Şişli" at bounding box center [501, 315] width 369 height 25
type input "Şişli"
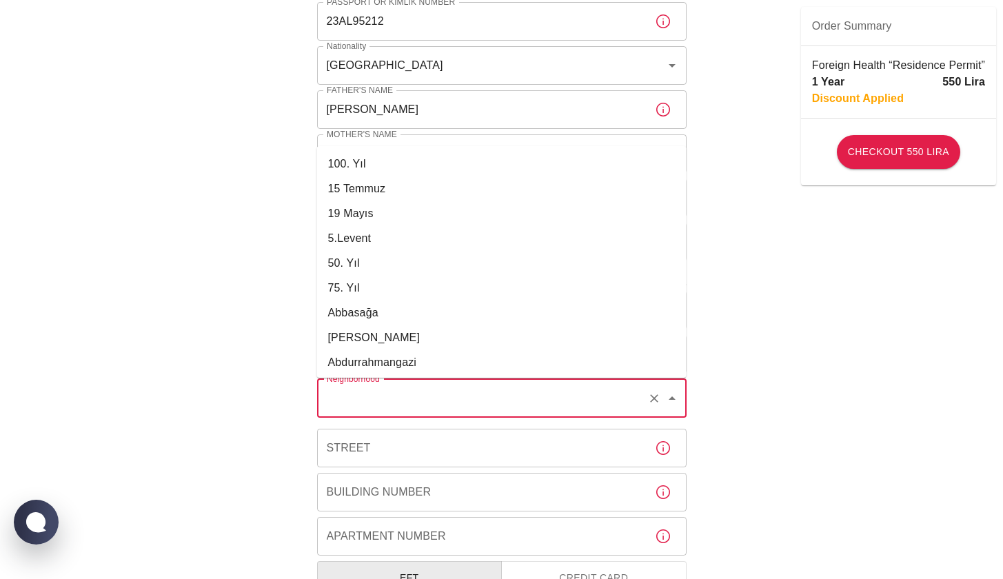
click at [396, 407] on input "Neighborhood" at bounding box center [482, 398] width 318 height 26
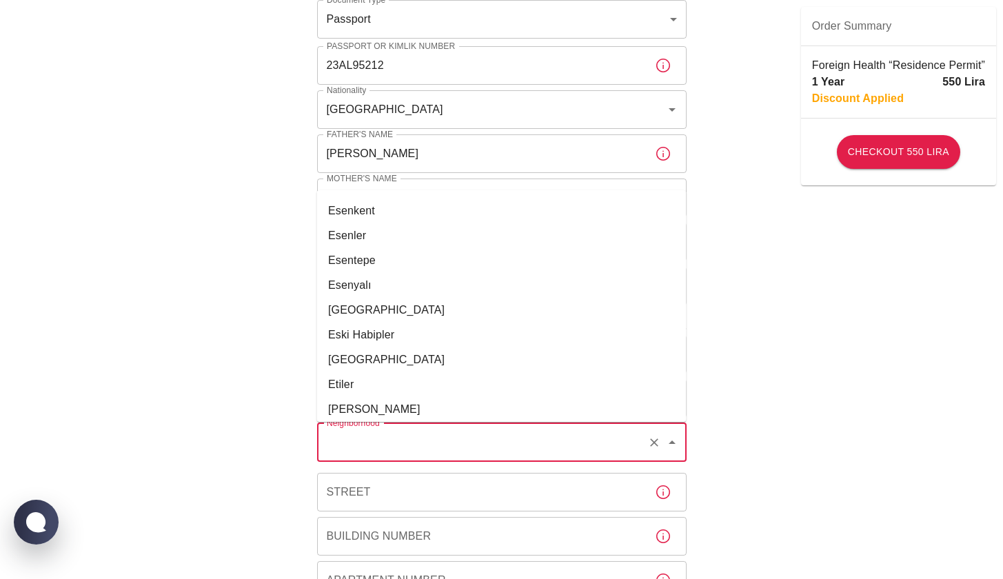
scroll to position [5180, 0]
click at [379, 258] on li "Esentepe" at bounding box center [501, 261] width 369 height 25
type input "Esentepe"
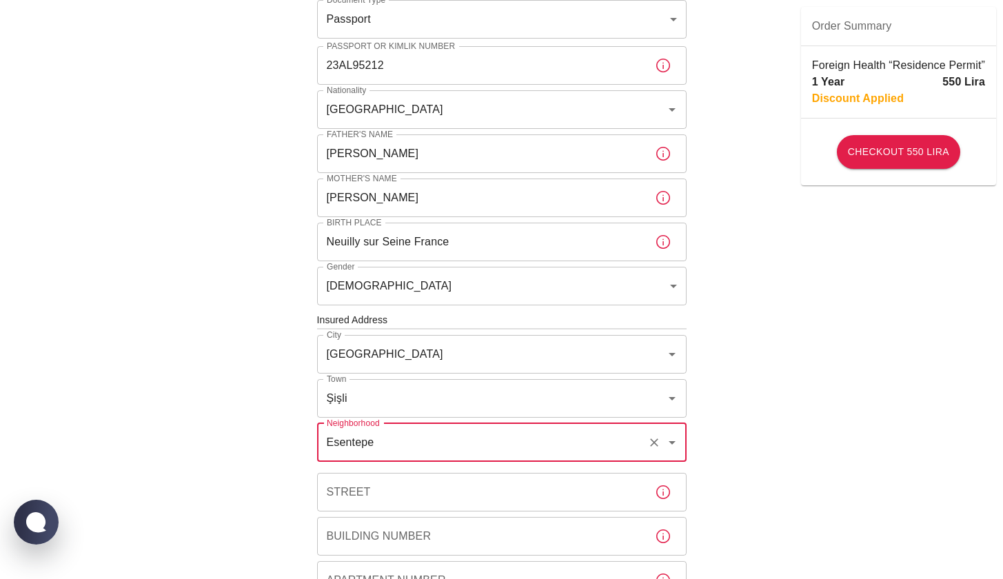
scroll to position [317, 0]
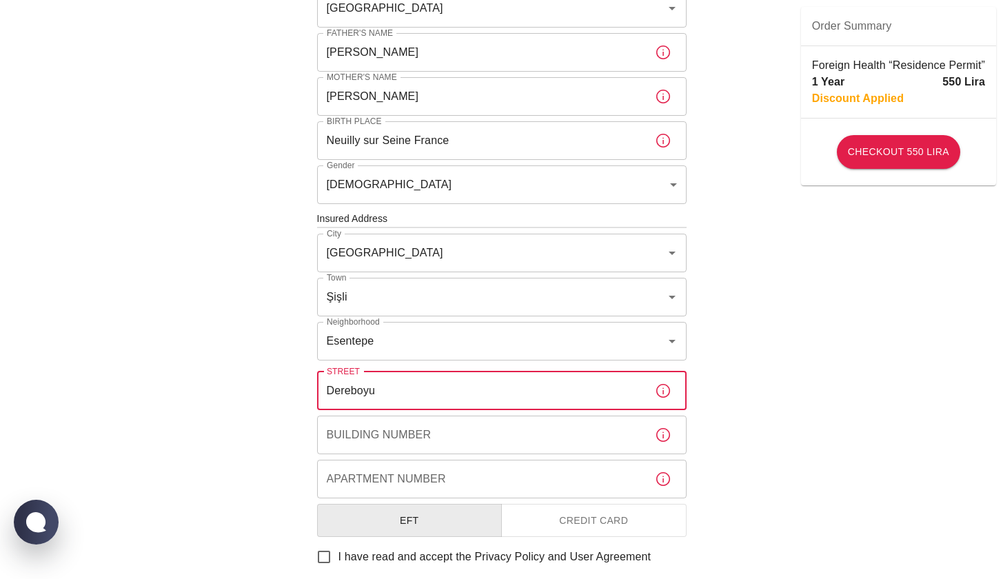
type input "Dereboyu"
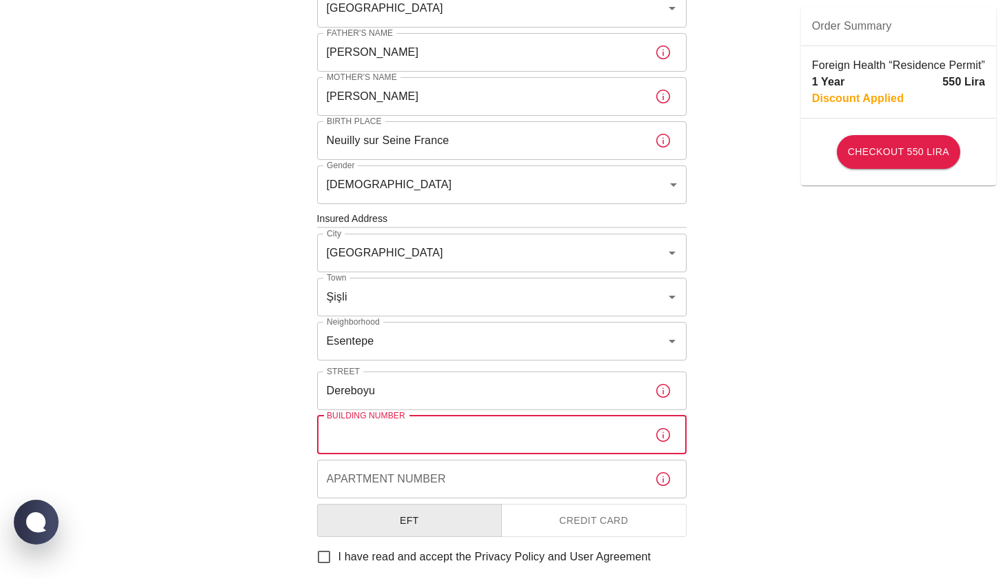
click at [377, 445] on input "Building Number" at bounding box center [480, 435] width 327 height 39
type input "33"
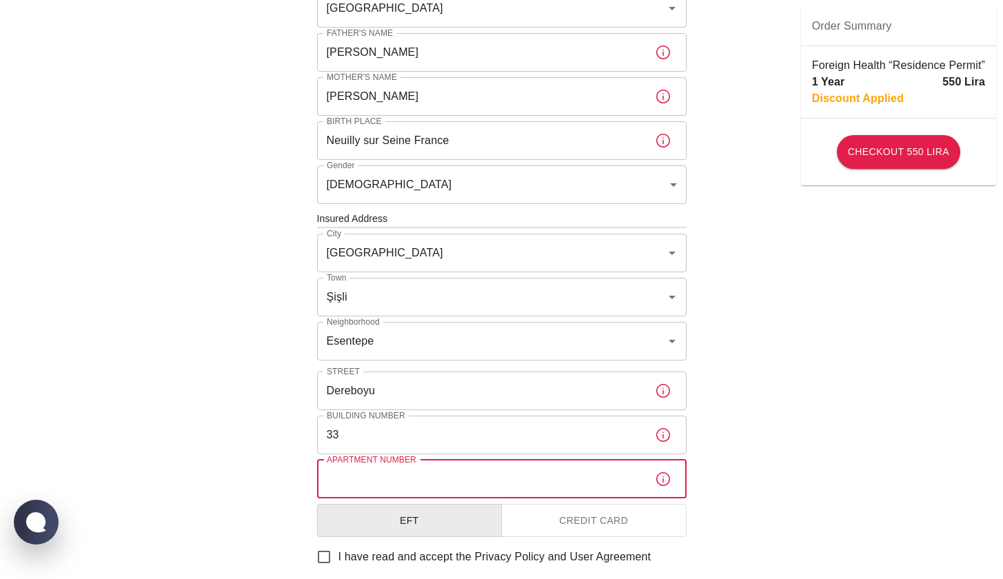
click at [382, 482] on input "Apartment Number" at bounding box center [480, 479] width 327 height 39
type input "3"
click at [887, 458] on div "To apply for the foreign health insurance, let's double-check a few details. To…" at bounding box center [501, 217] width 1003 height 1068
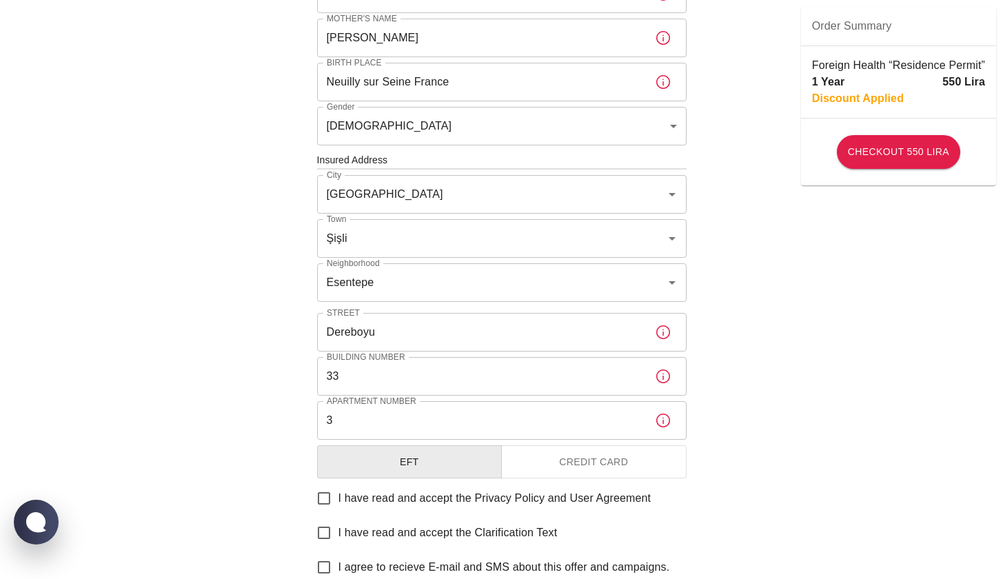
scroll to position [486, 0]
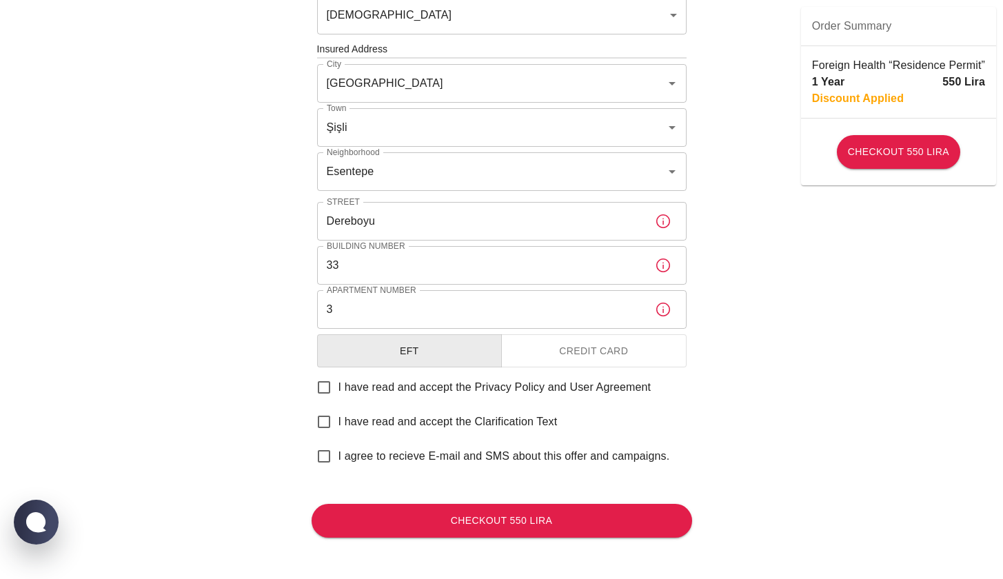
click at [469, 396] on label "I have read and accept the Privacy Policy and User Agreement" at bounding box center [480, 387] width 342 height 29
click at [338, 396] on input "I have read and accept the Privacy Policy and User Agreement" at bounding box center [323, 387] width 29 height 29
checkbox input "true"
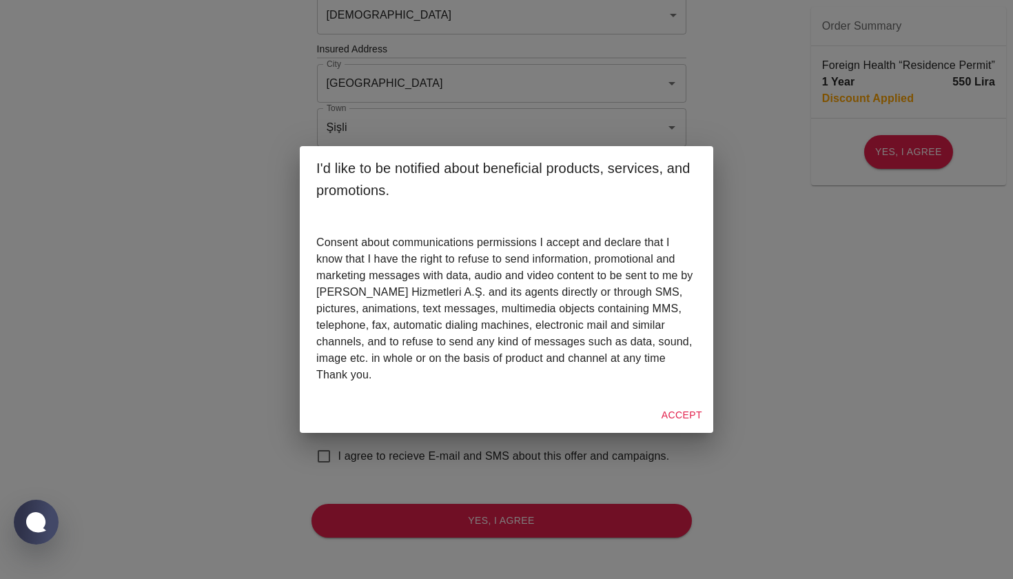
click at [811, 360] on div "I'd like to be notified about beneficial products, services, and promotions. Co…" at bounding box center [506, 289] width 1013 height 579
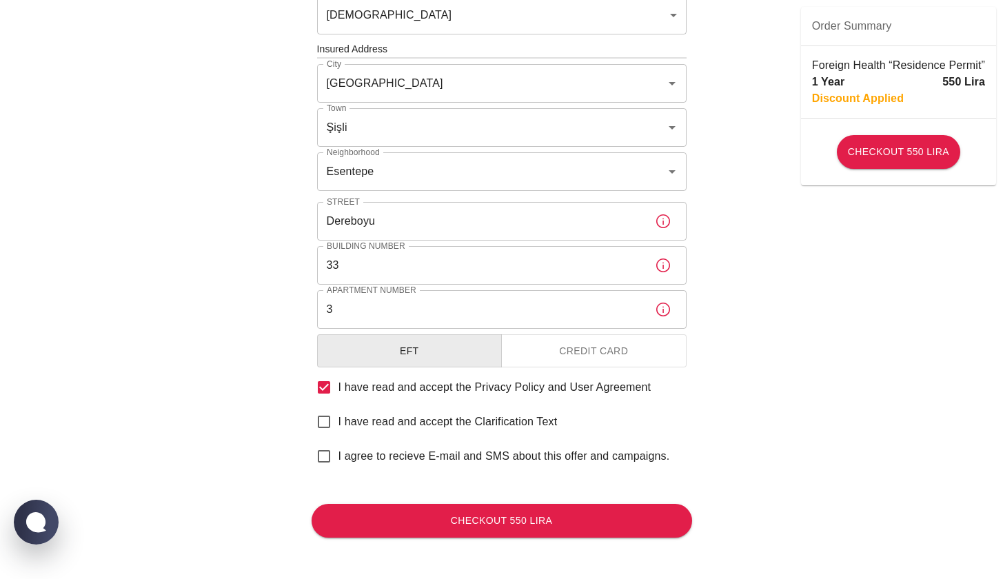
click at [360, 422] on span "I have read and accept the Clarification Text" at bounding box center [447, 421] width 219 height 17
click at [338, 422] on input "I have read and accept the Clarification Text" at bounding box center [323, 421] width 29 height 29
checkbox input "true"
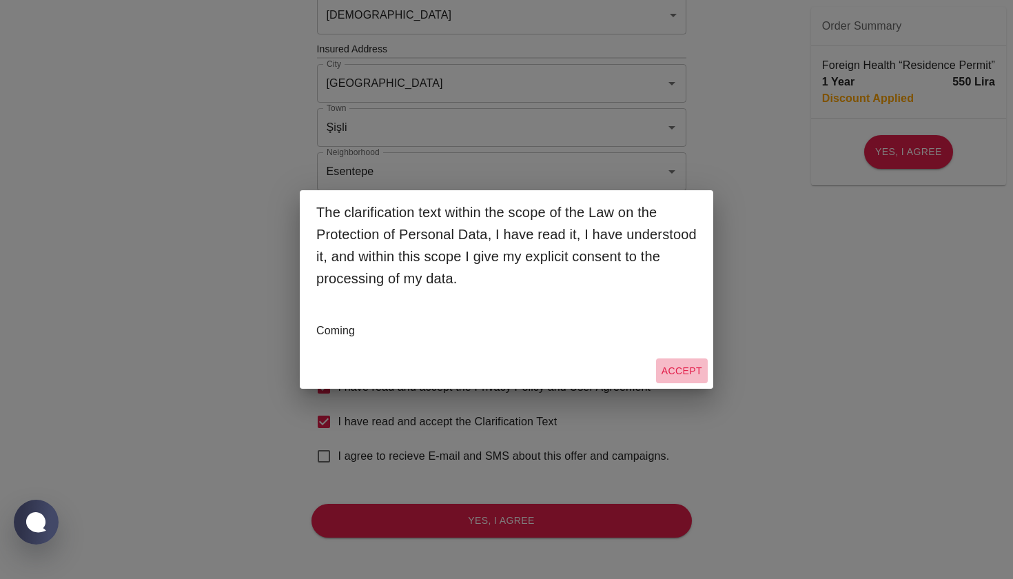
click at [688, 366] on button "Accept" at bounding box center [682, 370] width 52 height 25
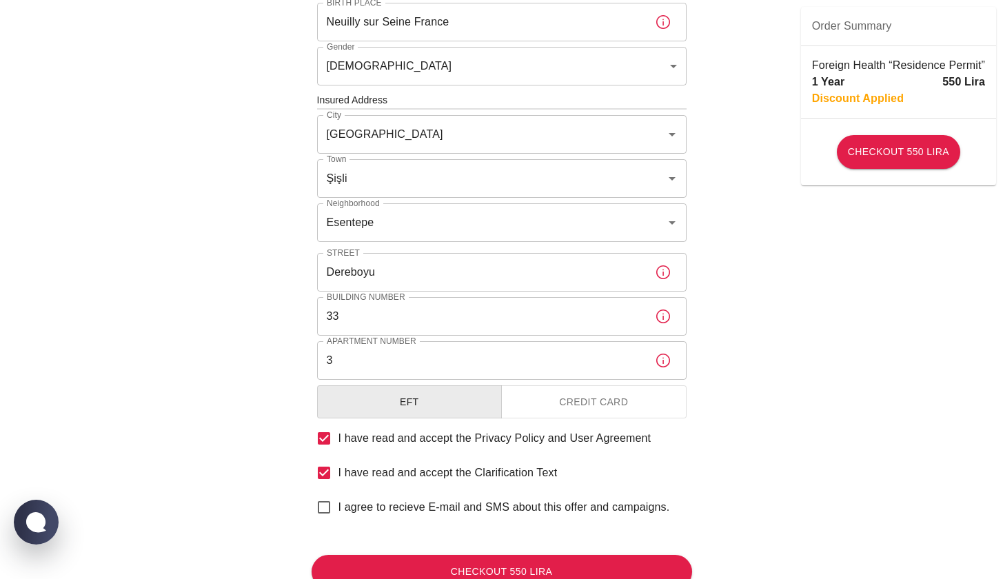
scroll to position [438, 0]
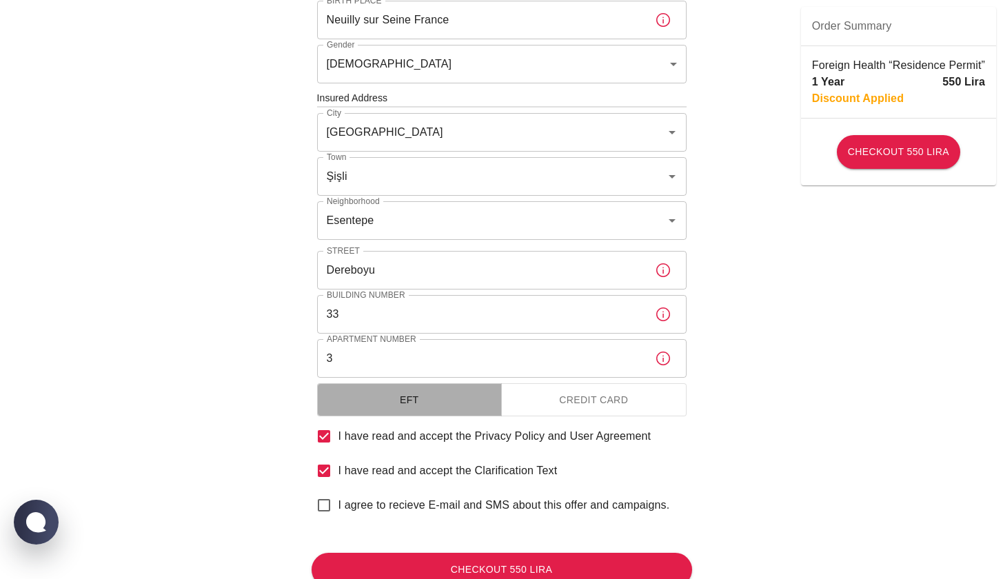
click at [428, 407] on button "EFT" at bounding box center [409, 400] width 185 height 34
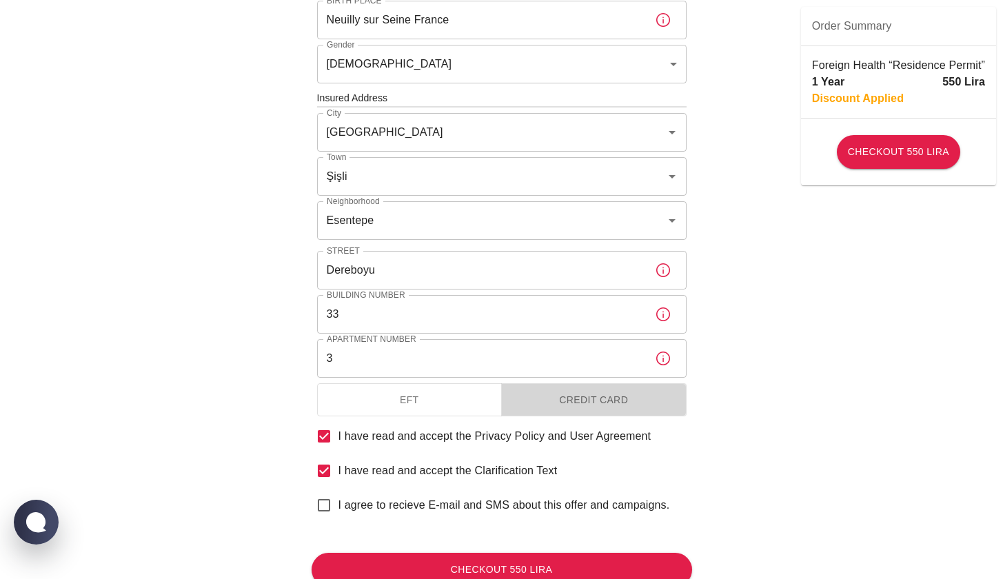
click at [571, 396] on button "Credit Card" at bounding box center [593, 400] width 185 height 34
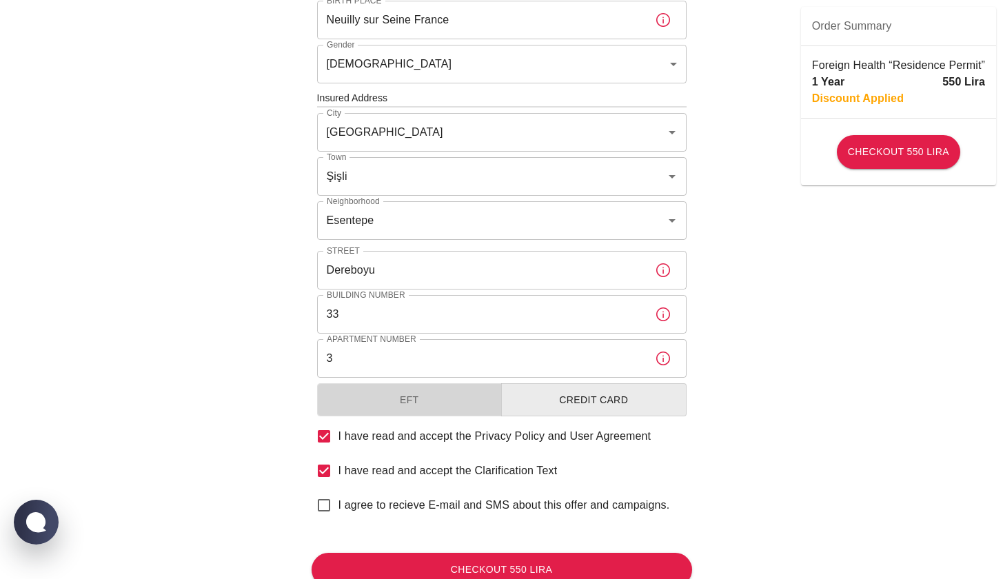
click at [476, 397] on button "EFT" at bounding box center [409, 400] width 185 height 34
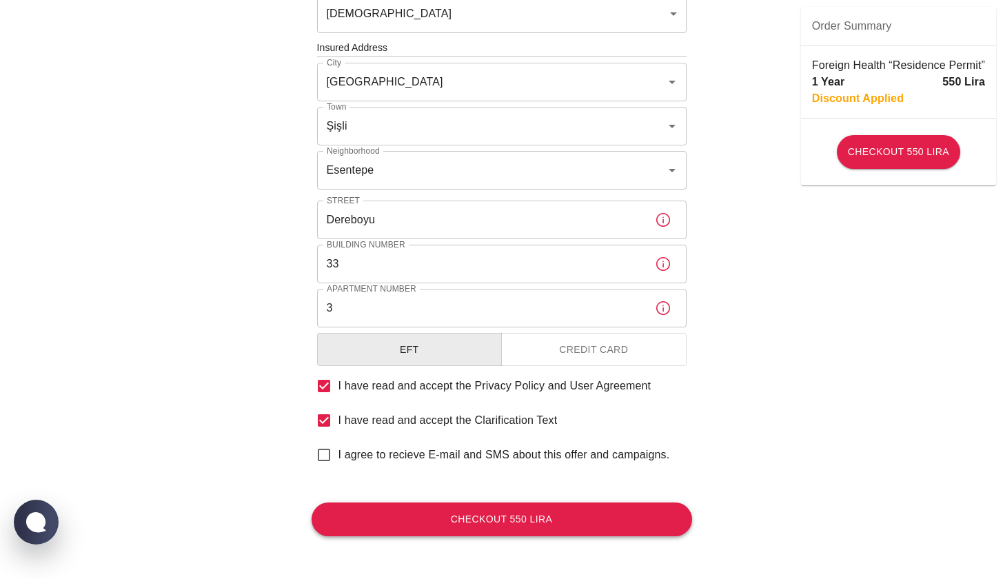
scroll to position [487, 0]
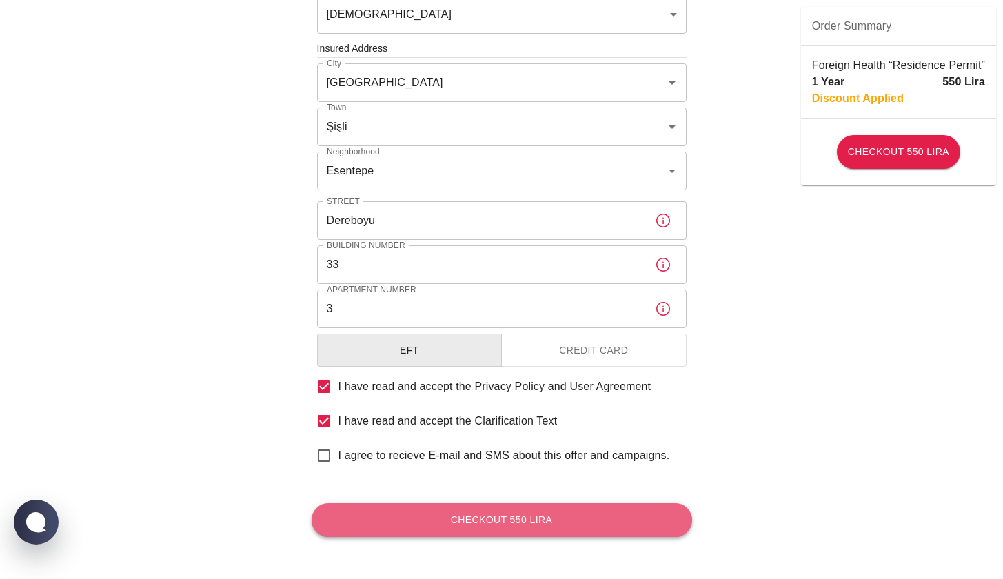
click at [557, 522] on button "Checkout 550 Lira" at bounding box center [501, 520] width 380 height 34
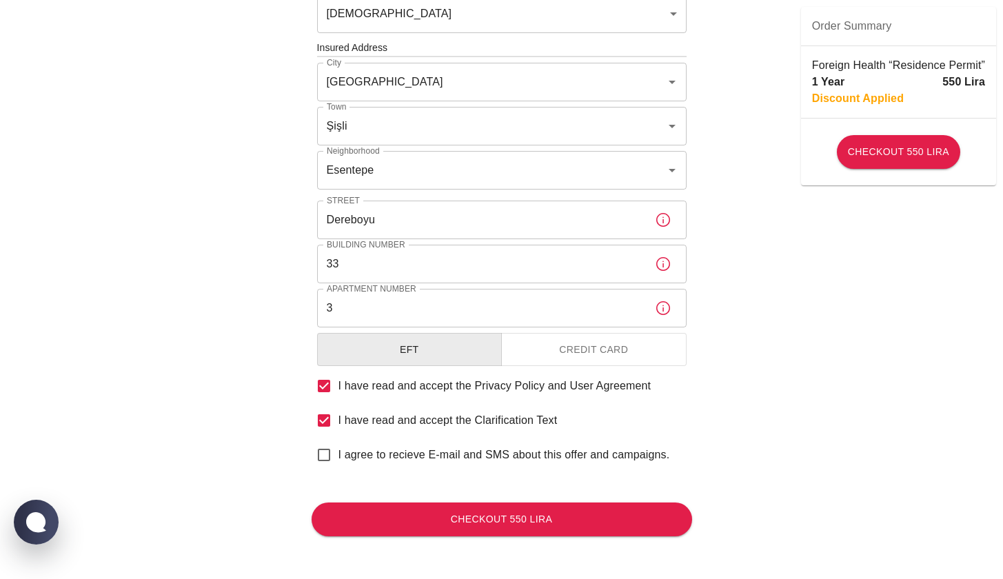
scroll to position [487, 0]
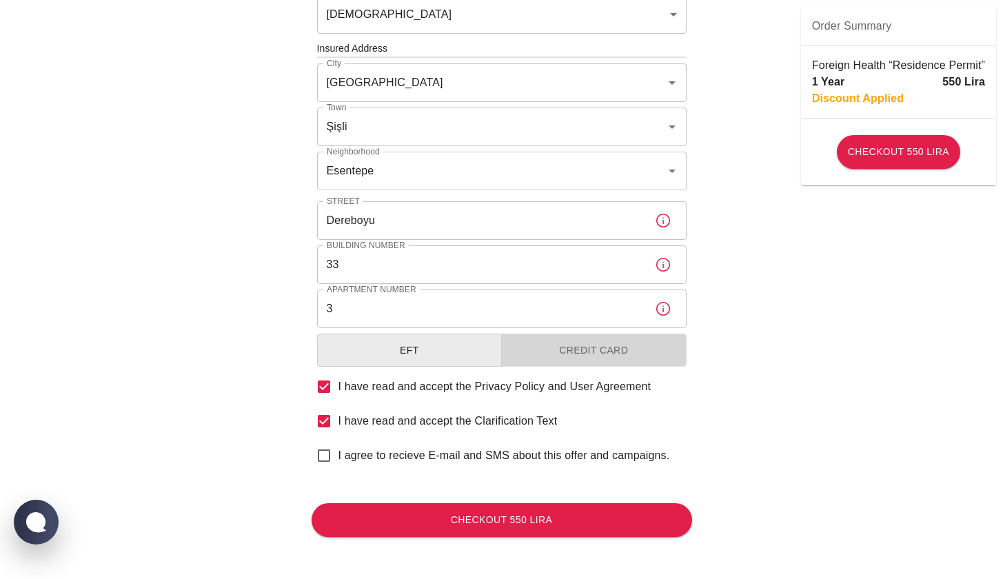
click at [547, 355] on button "Credit Card" at bounding box center [593, 351] width 185 height 34
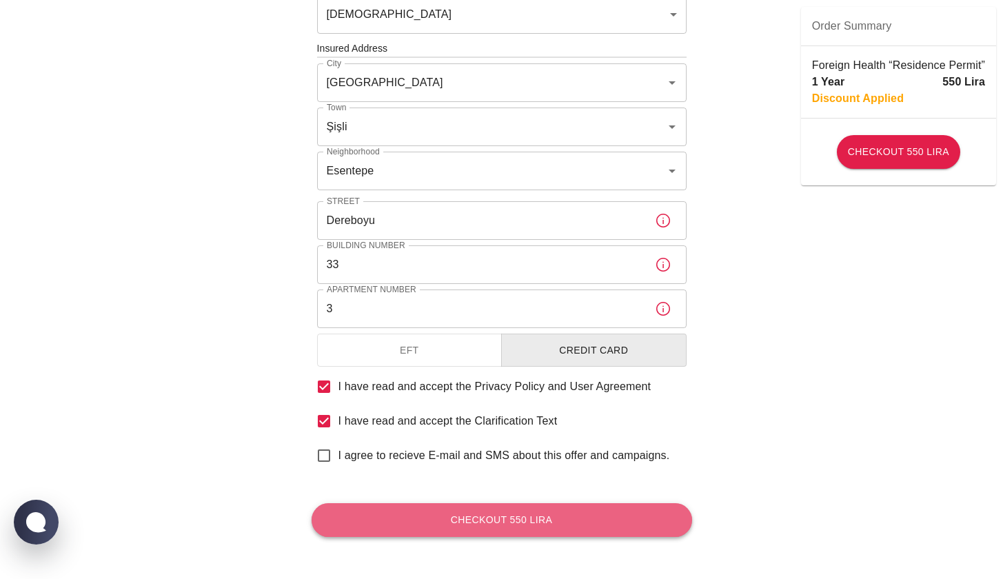
click at [504, 523] on button "Checkout 550 Lira" at bounding box center [501, 520] width 380 height 34
